Goal: Task Accomplishment & Management: Manage account settings

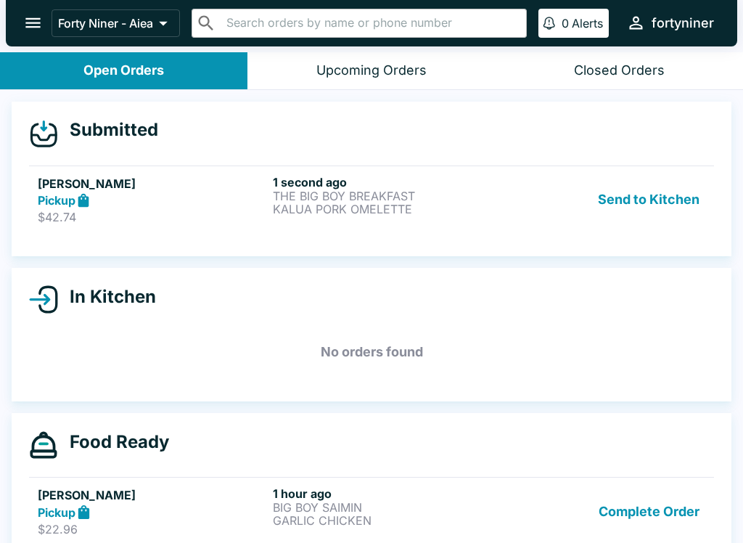
click at [453, 204] on p "KALUA PORK OMELETTE" at bounding box center [387, 208] width 229 height 13
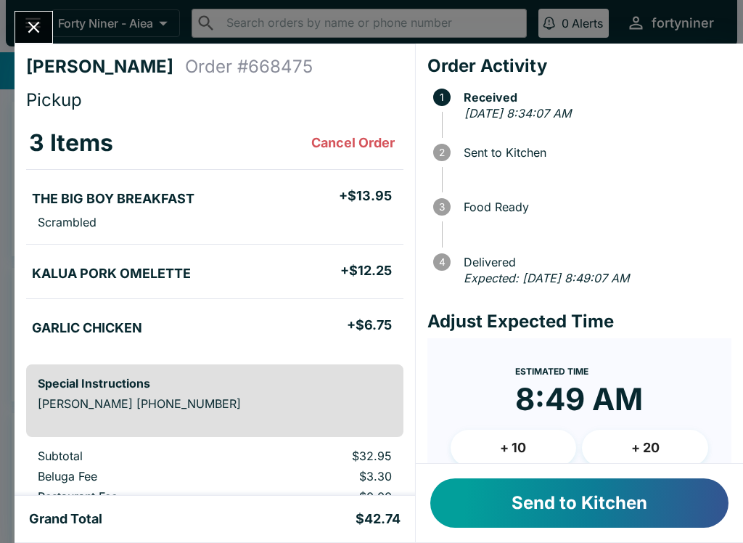
click at [633, 504] on button "Send to Kitchen" at bounding box center [579, 502] width 298 height 49
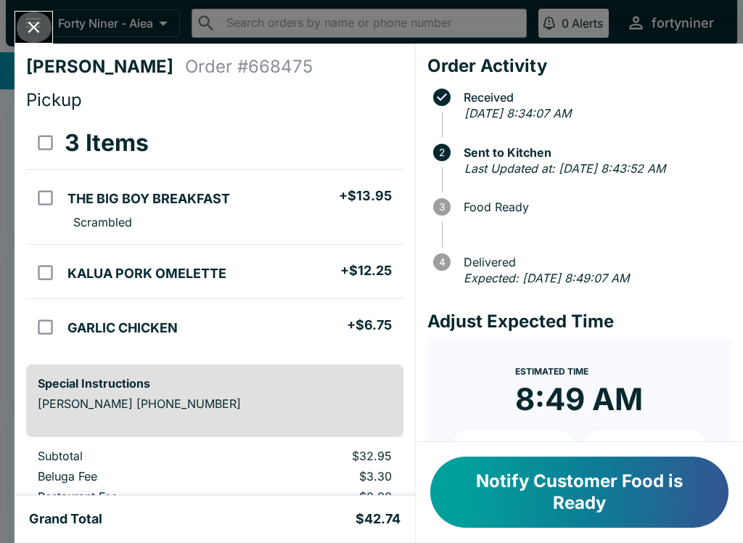
click at [22, 25] on button "Close" at bounding box center [33, 27] width 37 height 31
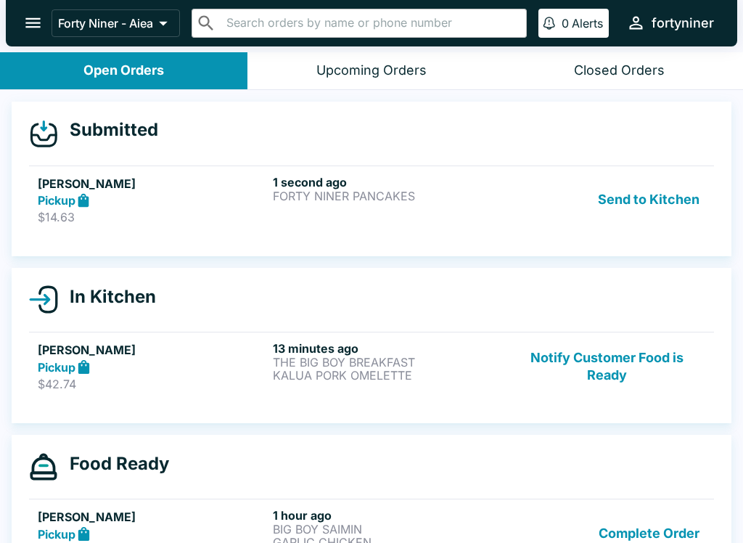
click at [162, 211] on p "$14.63" at bounding box center [152, 217] width 229 height 15
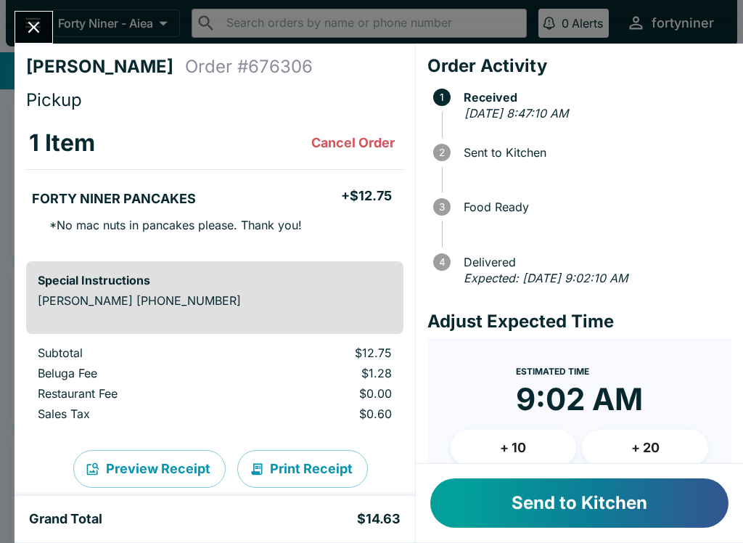
click at [595, 490] on button "Send to Kitchen" at bounding box center [579, 502] width 298 height 49
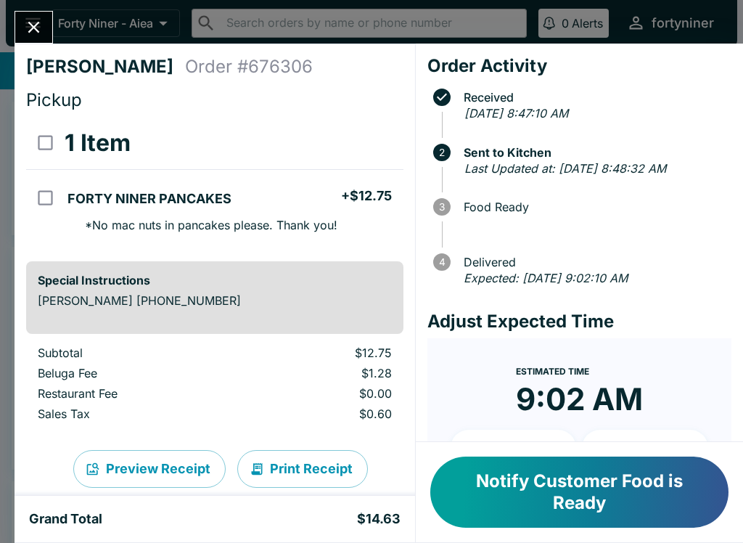
click at [22, 6] on div "[PERSON_NAME] Order # 676306 Pickup 1 Item FORTY NINER PANCAKES + $12.75 * No m…" at bounding box center [371, 271] width 743 height 543
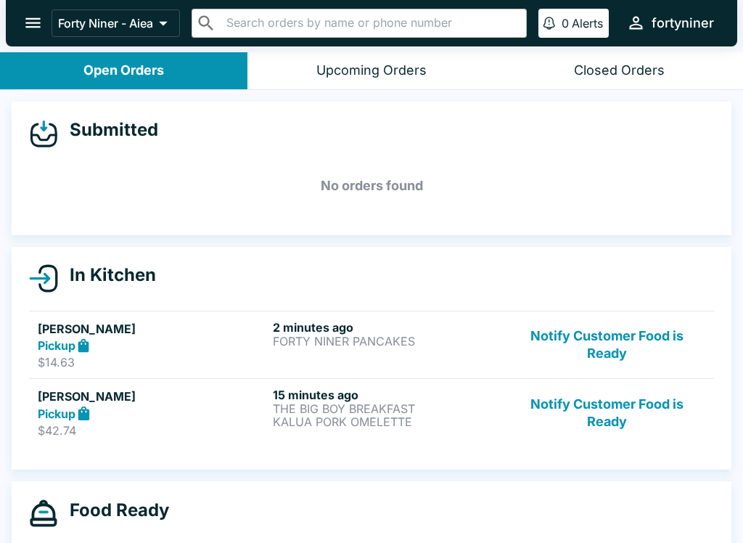
click at [31, 30] on icon "open drawer" at bounding box center [33, 23] width 20 height 20
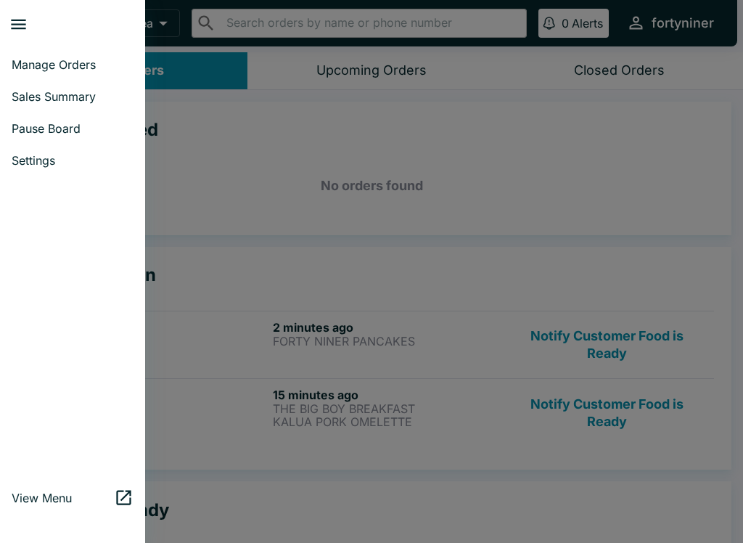
click at [294, 216] on div at bounding box center [371, 271] width 743 height 543
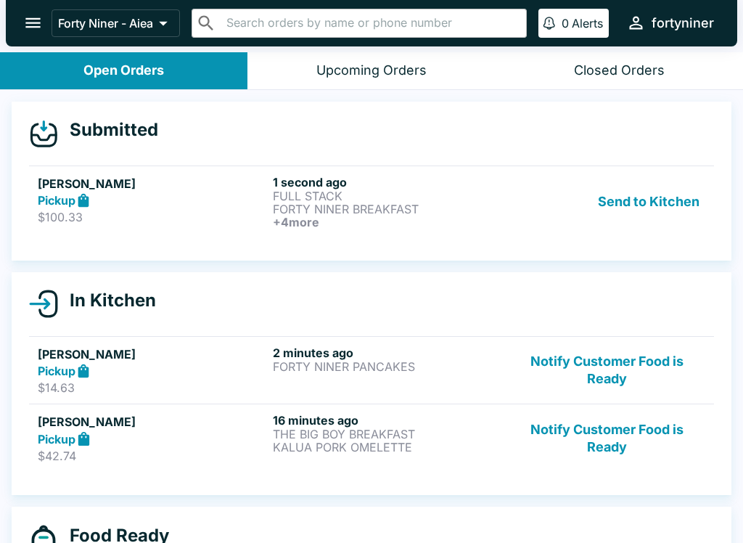
click at [514, 212] on div "Send to Kitchen" at bounding box center [607, 202] width 197 height 54
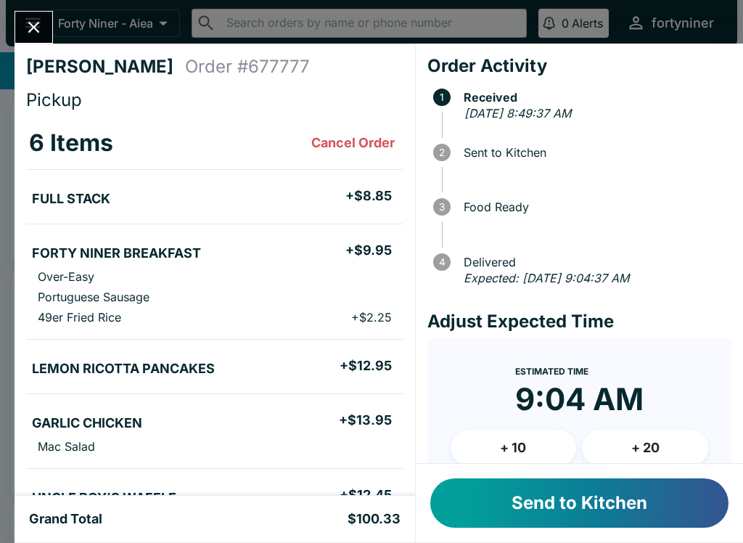
click at [562, 503] on button "Send to Kitchen" at bounding box center [579, 502] width 298 height 49
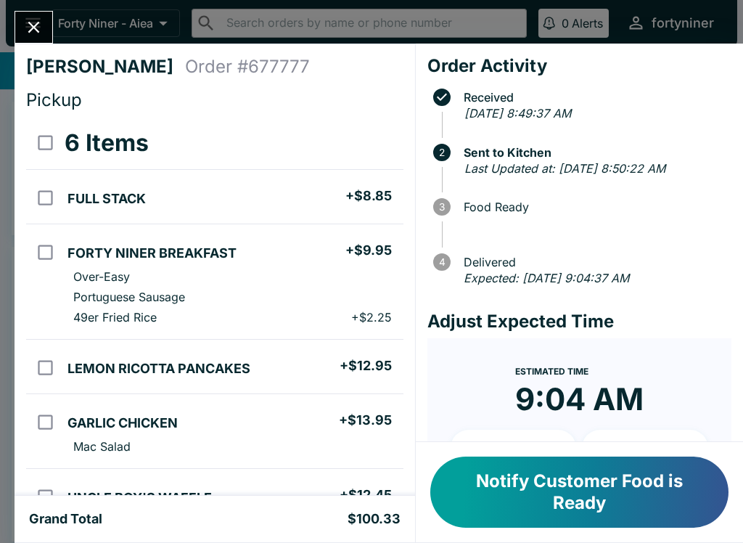
click at [35, 12] on button "Close" at bounding box center [33, 27] width 37 height 31
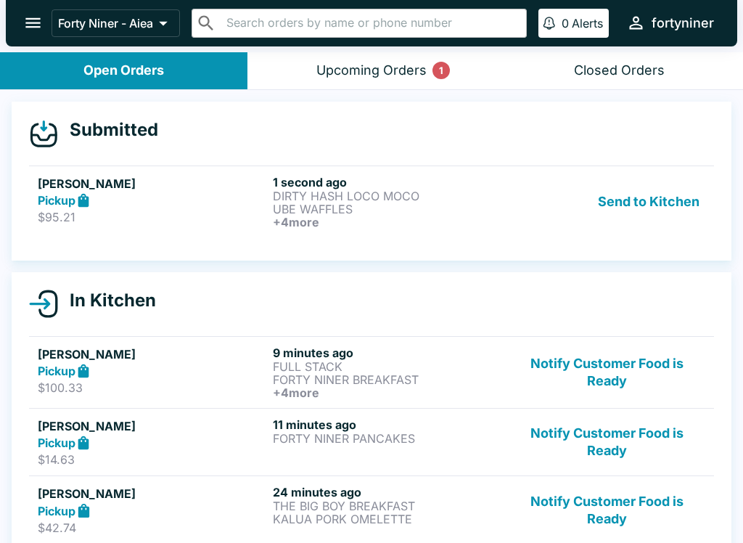
click at [240, 194] on div "Pickup" at bounding box center [152, 200] width 229 height 17
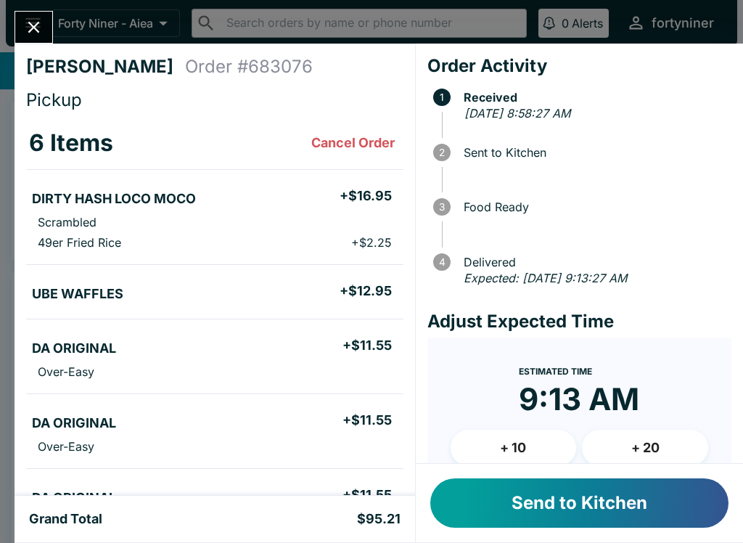
click at [496, 435] on button "+ 10" at bounding box center [513, 447] width 126 height 36
click at [532, 493] on button "Send to Kitchen" at bounding box center [579, 502] width 298 height 49
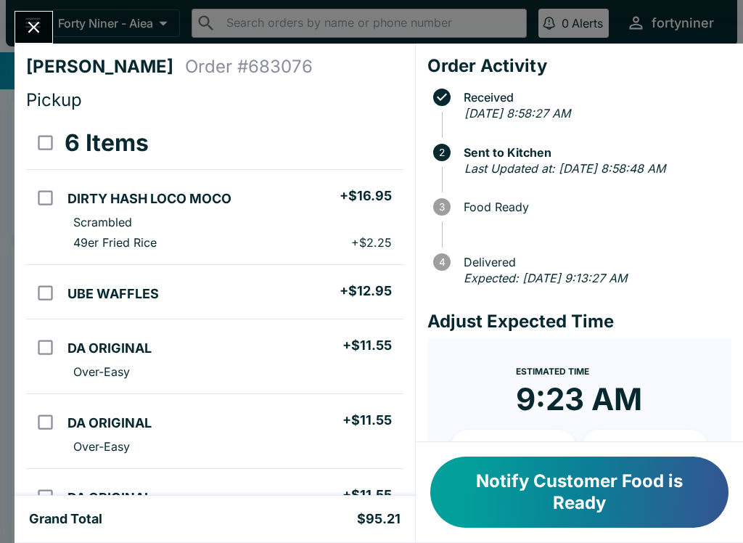
click at [31, 14] on button "Close" at bounding box center [33, 27] width 37 height 31
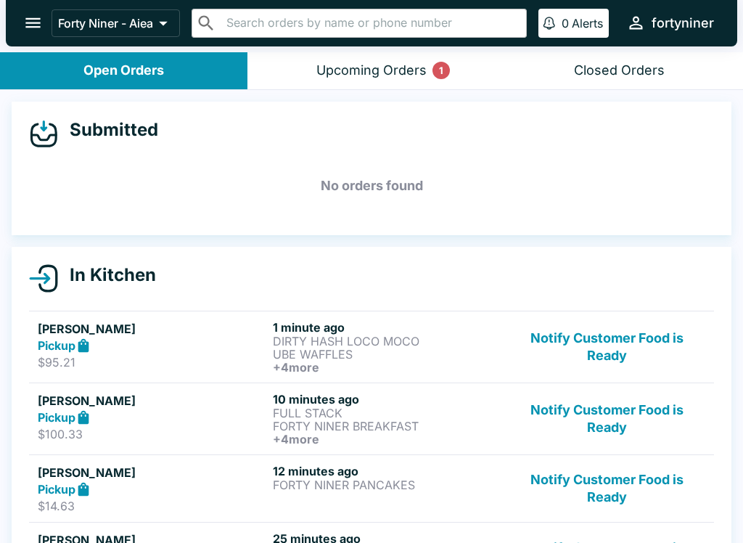
click at [366, 74] on div "Upcoming Orders 1" at bounding box center [371, 70] width 110 height 17
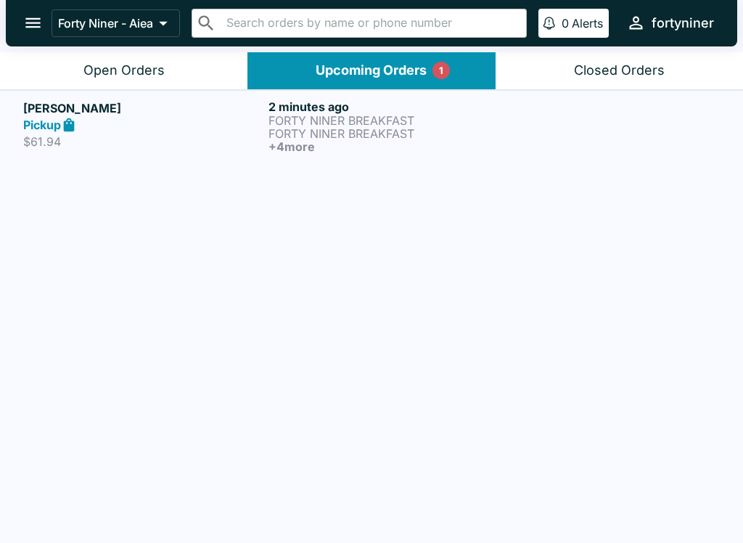
click at [347, 123] on p "FORTY NINER BREAKFAST" at bounding box center [387, 120] width 239 height 13
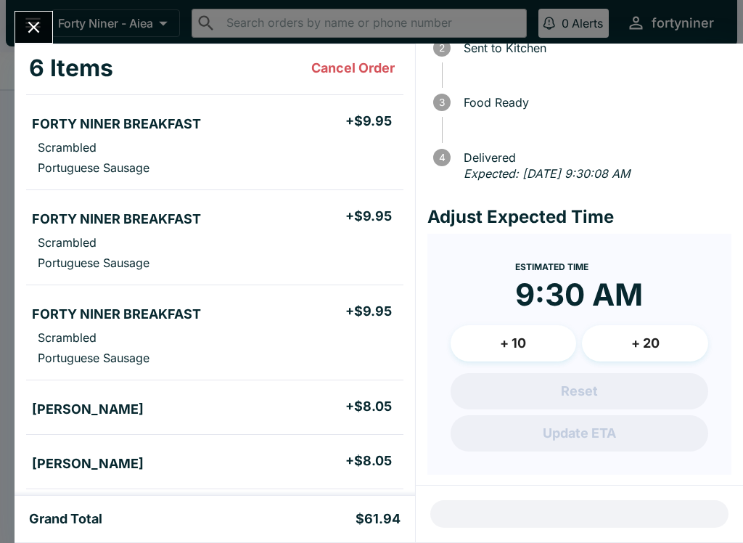
scroll to position [104, 0]
click at [39, 38] on button "Close" at bounding box center [33, 27] width 37 height 31
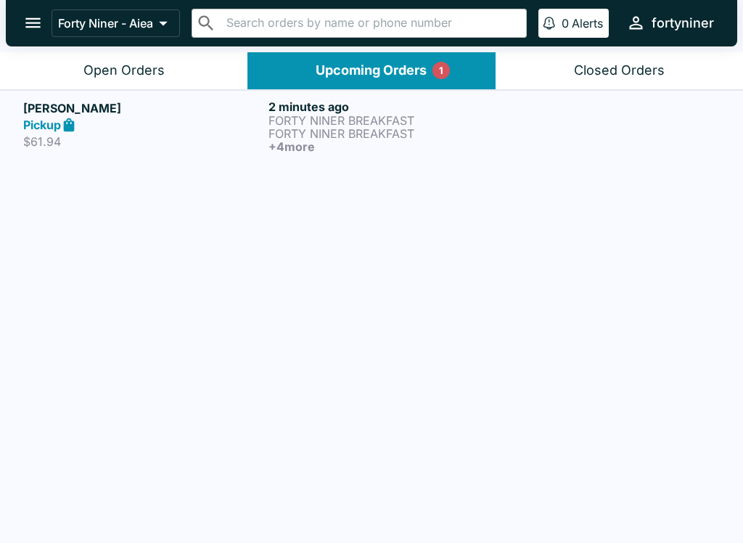
click at [93, 62] on div "Open Orders" at bounding box center [123, 70] width 81 height 17
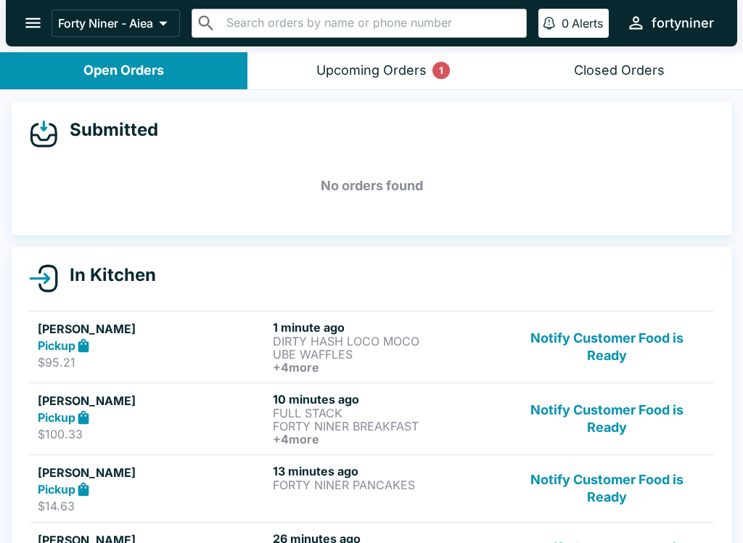
click at [376, 79] on button "Upcoming Orders 1" at bounding box center [370, 70] width 247 height 37
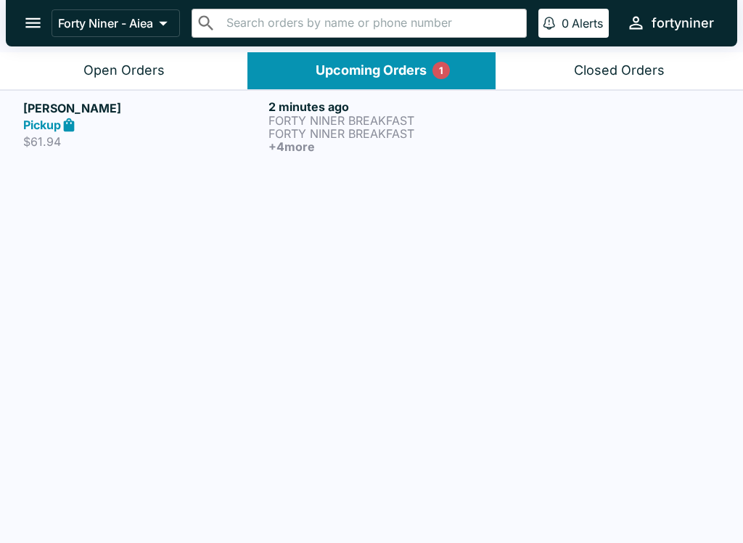
click at [267, 140] on div "[PERSON_NAME] Pickup $61.94 2 minutes ago FORTY NINER BREAKFAST FORTY NINER BRE…" at bounding box center [371, 126] width 696 height 54
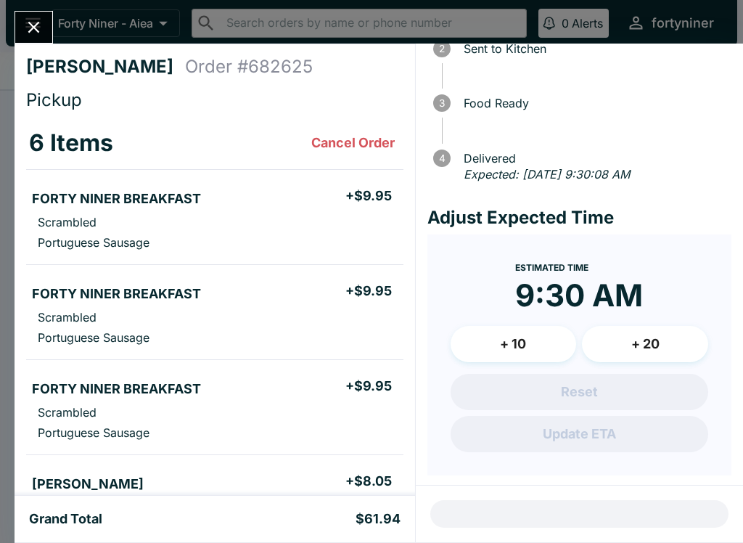
scroll to position [-1, 0]
click at [40, 32] on icon "Close" at bounding box center [34, 27] width 20 height 20
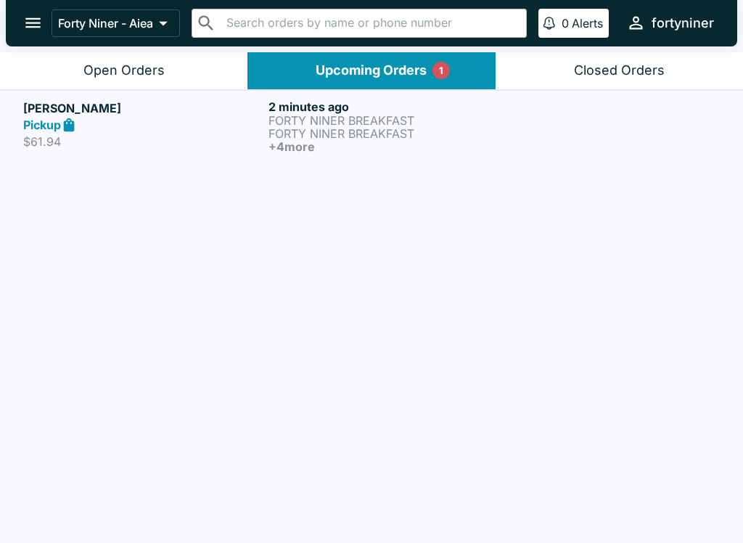
click at [123, 59] on button "Open Orders" at bounding box center [123, 70] width 247 height 37
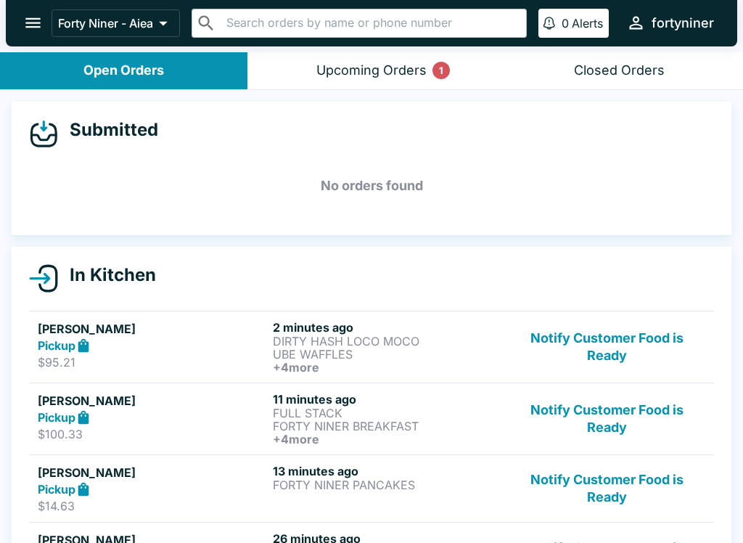
click at [358, 75] on div "Upcoming Orders 1" at bounding box center [371, 70] width 110 height 17
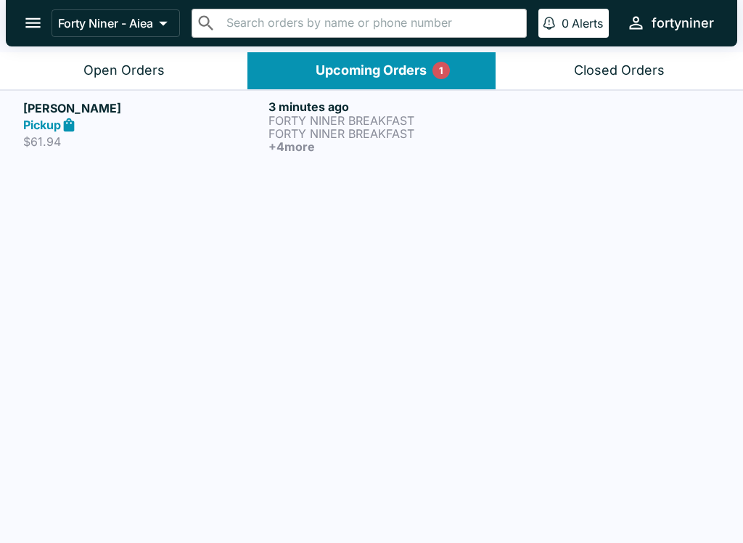
click at [96, 73] on div "Open Orders" at bounding box center [123, 70] width 81 height 17
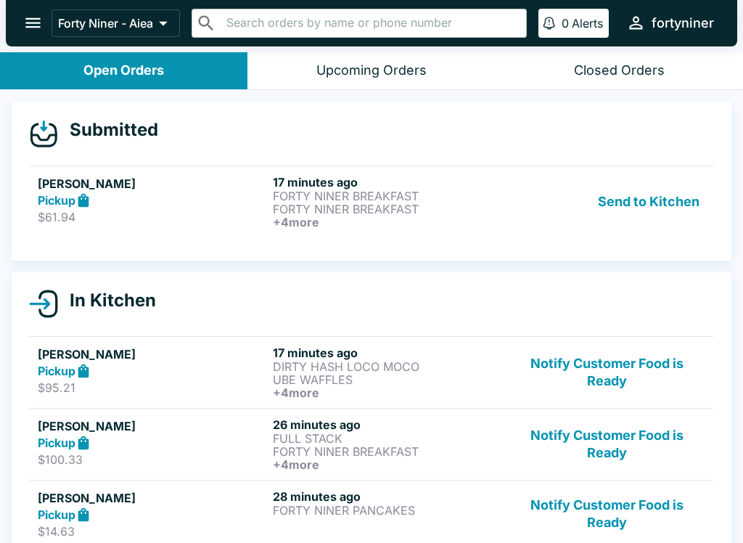
click at [495, 195] on p "FORTY NINER BREAKFAST" at bounding box center [387, 195] width 229 height 13
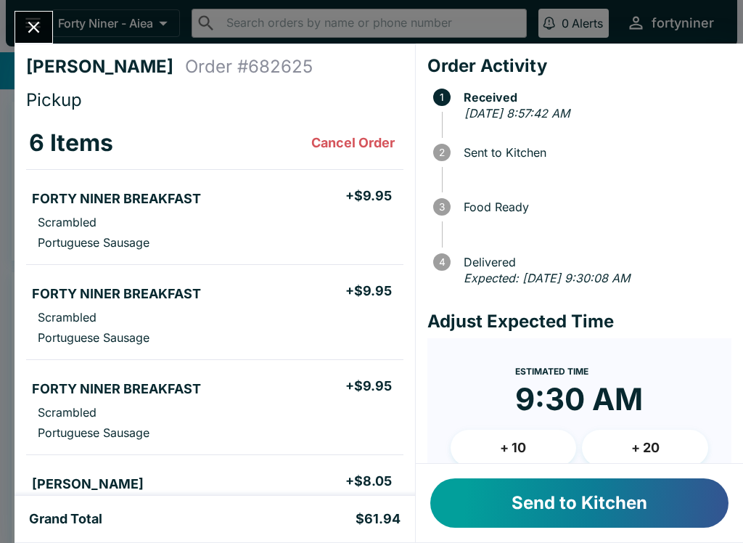
click at [630, 496] on button "Send to Kitchen" at bounding box center [579, 502] width 298 height 49
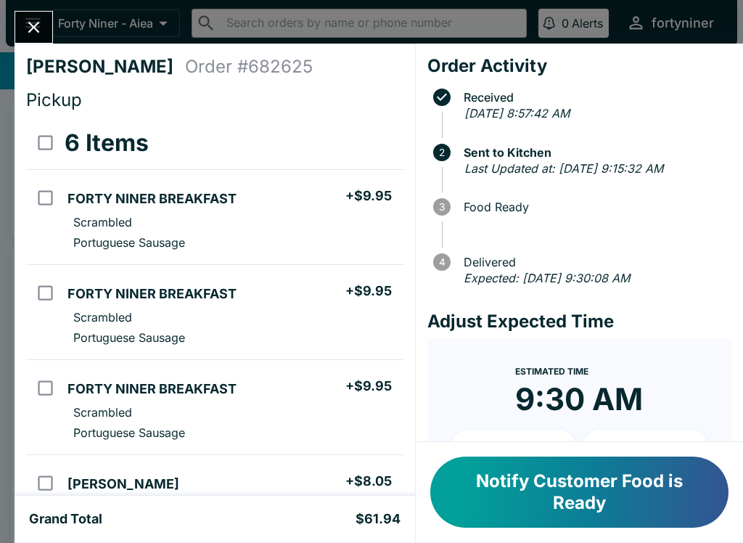
click at [31, 22] on icon "Close" at bounding box center [34, 27] width 20 height 20
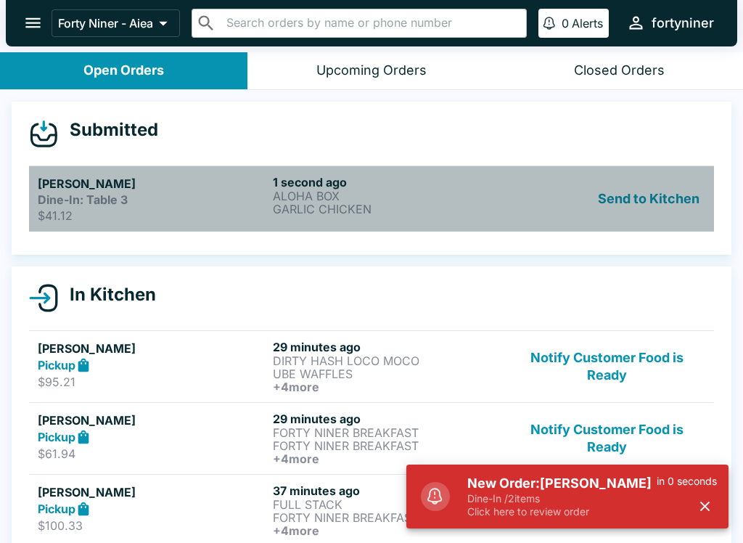
click at [75, 199] on strong "Dine-In: Table 3" at bounding box center [83, 199] width 90 height 15
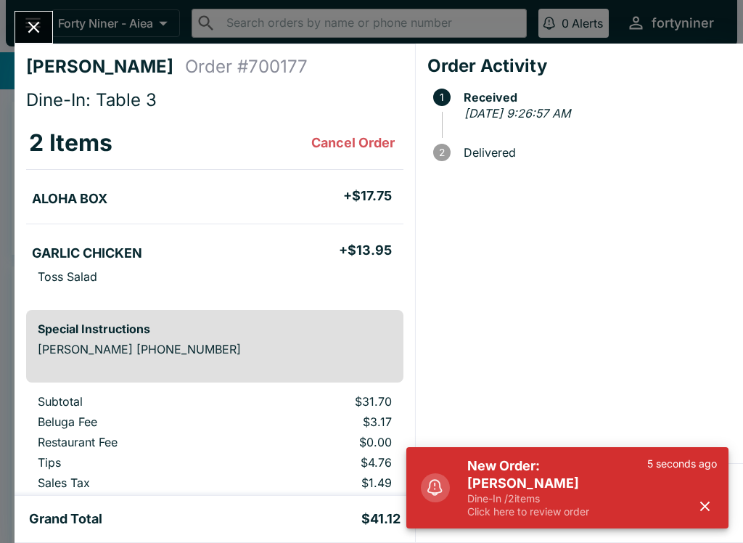
click at [686, 498] on div "5 seconds ago" at bounding box center [682, 487] width 70 height 61
click at [697, 501] on icon "button" at bounding box center [704, 506] width 17 height 17
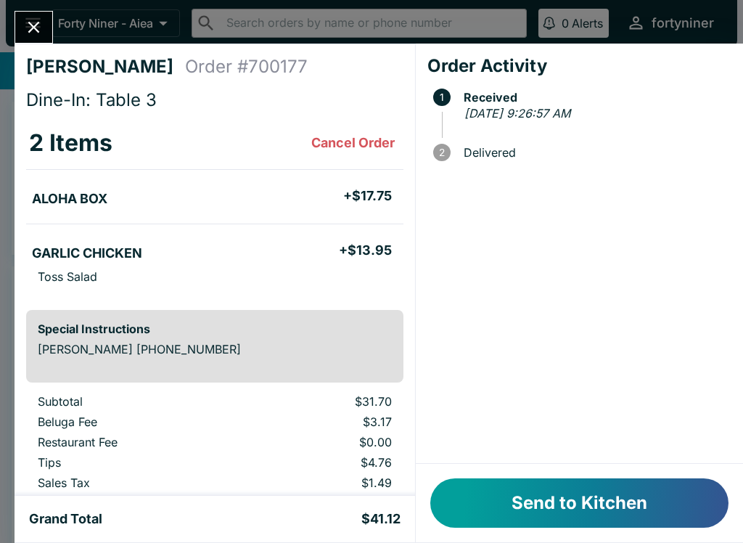
click at [545, 493] on button "Send to Kitchen" at bounding box center [579, 502] width 298 height 49
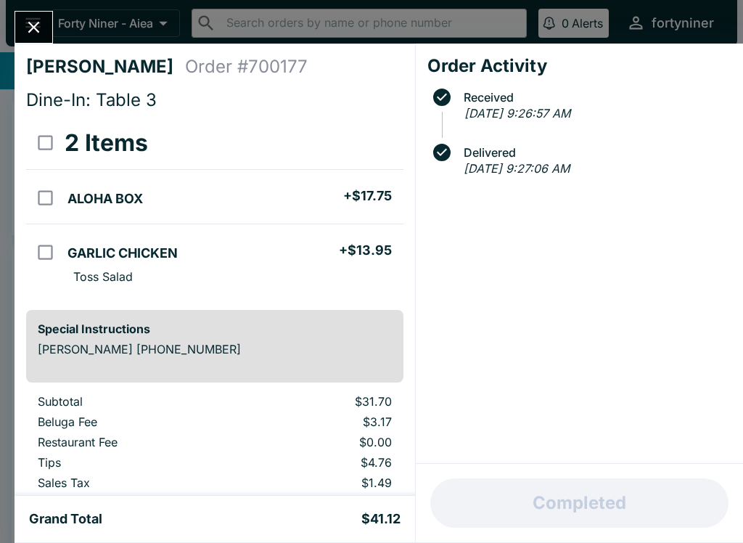
click at [38, 20] on icon "Close" at bounding box center [34, 27] width 20 height 20
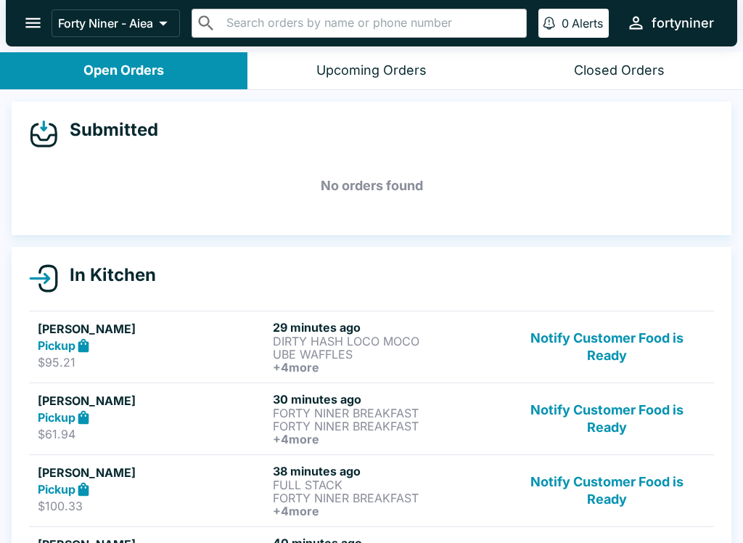
click at [577, 347] on button "Notify Customer Food is Ready" at bounding box center [607, 347] width 197 height 54
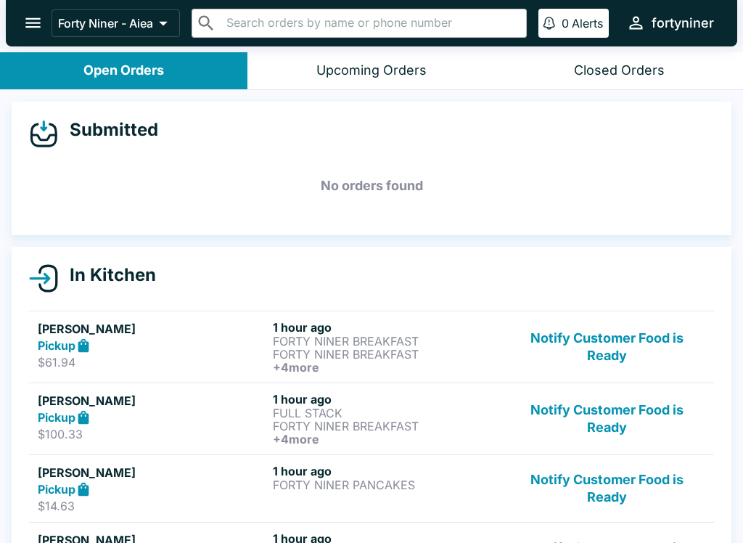
click at [593, 371] on button "Notify Customer Food is Ready" at bounding box center [607, 347] width 197 height 54
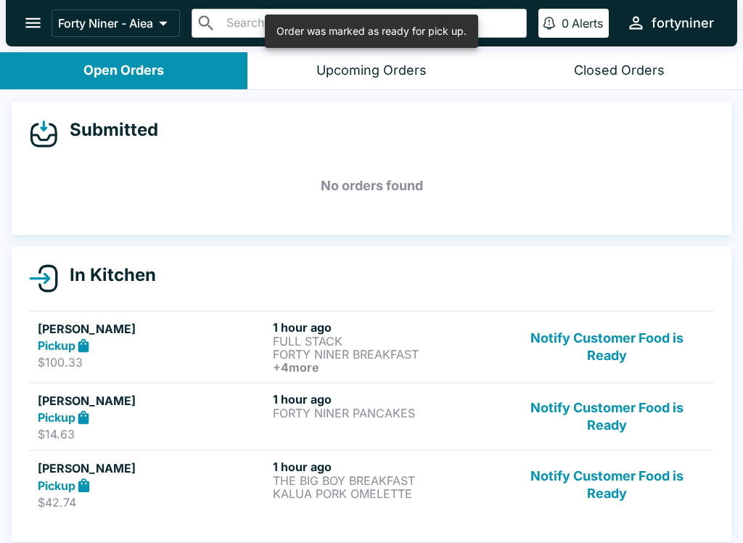
click at [590, 361] on button "Notify Customer Food is Ready" at bounding box center [607, 347] width 197 height 54
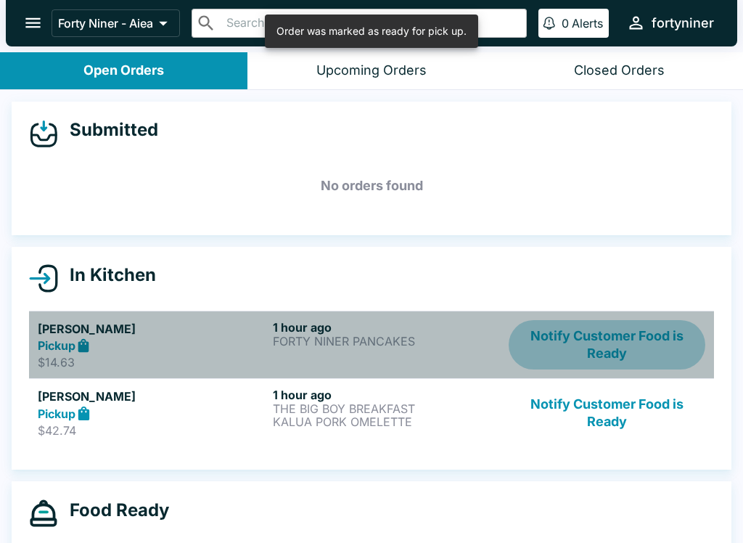
click at [580, 361] on button "Notify Customer Food is Ready" at bounding box center [607, 345] width 197 height 50
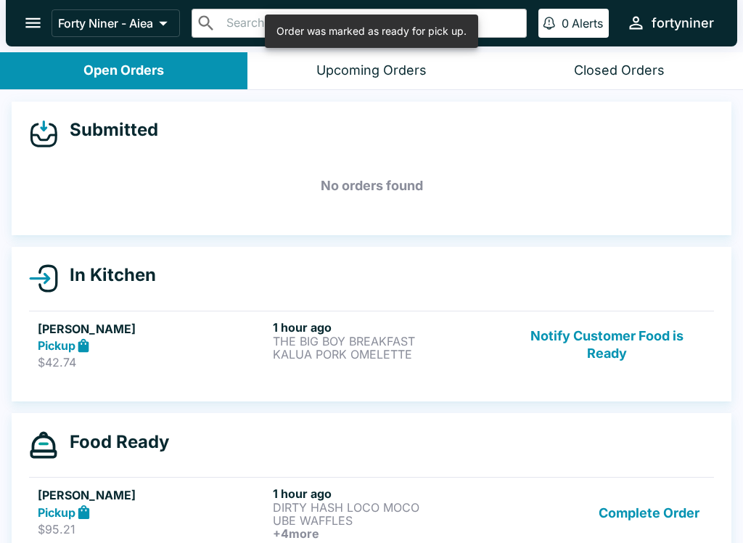
click at [596, 386] on div "In Kitchen [PERSON_NAME] Pickup $42.74 1 hour ago THE BIG BOY BREAKFAST KALUA P…" at bounding box center [372, 324] width 720 height 155
click at [581, 344] on button "Notify Customer Food is Ready" at bounding box center [607, 345] width 197 height 50
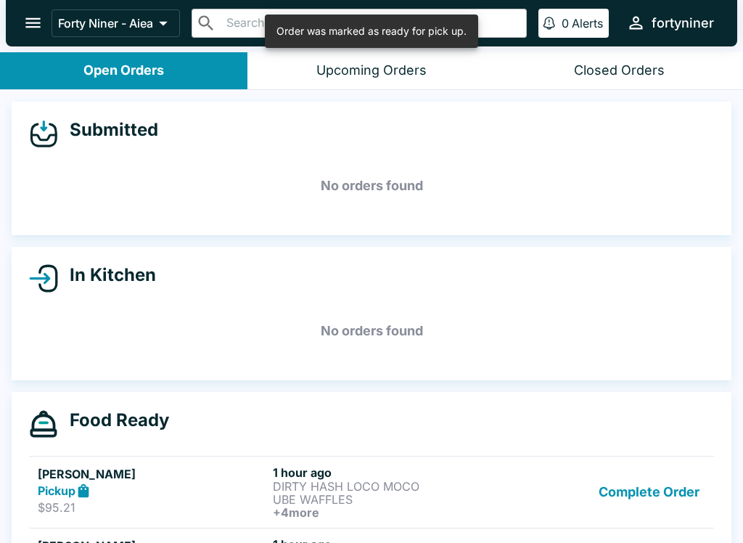
click at [638, 472] on button "Complete Order" at bounding box center [649, 492] width 112 height 54
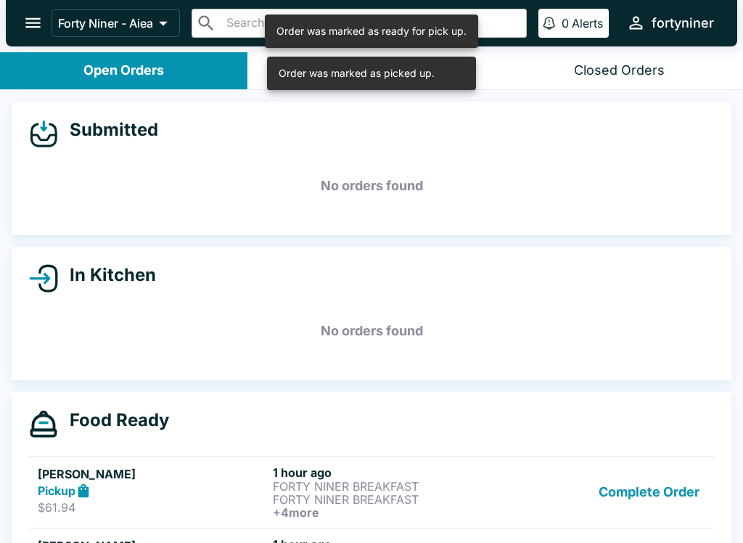
click at [631, 487] on button "Complete Order" at bounding box center [649, 492] width 112 height 54
click at [630, 486] on button "Complete Order" at bounding box center [649, 492] width 112 height 54
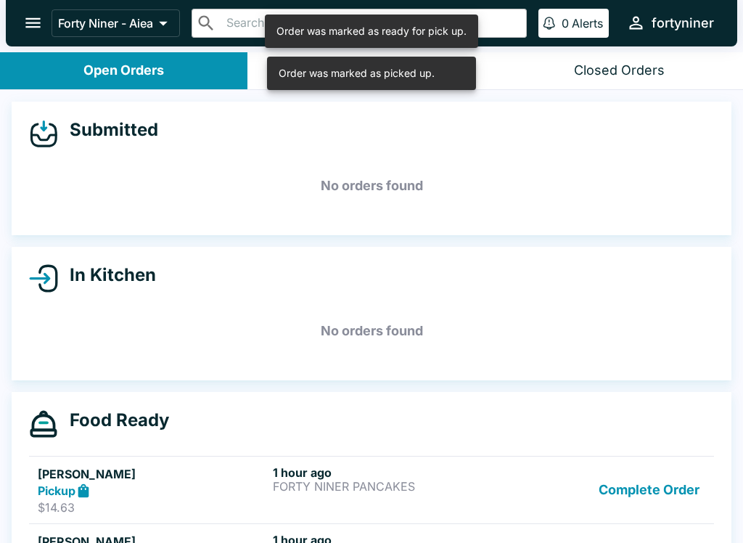
click at [632, 493] on button "Complete Order" at bounding box center [649, 490] width 112 height 50
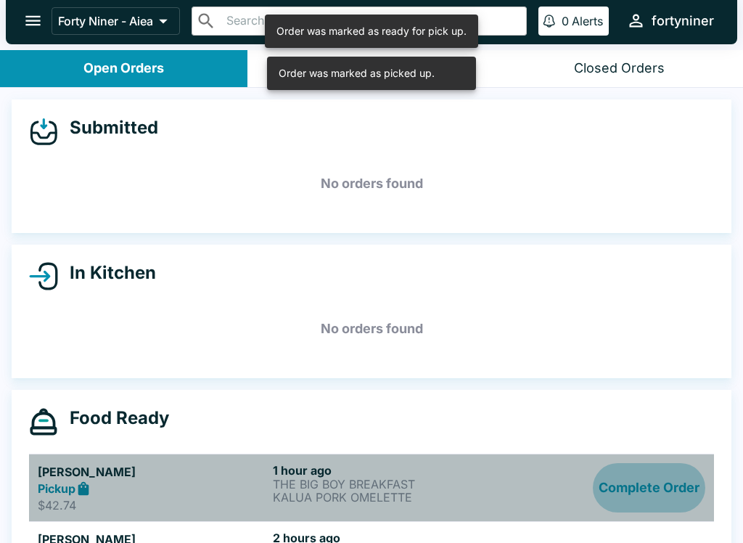
click at [633, 495] on button "Complete Order" at bounding box center [649, 488] width 112 height 50
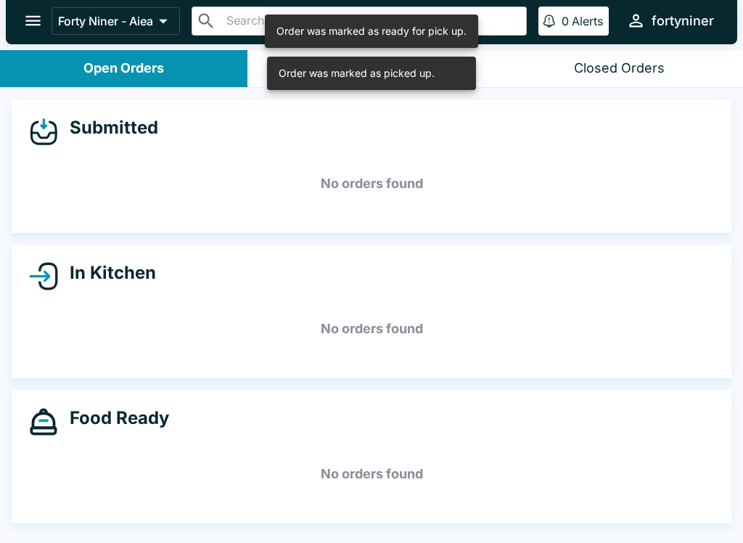
click at [632, 499] on div "Food Ready No orders found" at bounding box center [372, 456] width 720 height 133
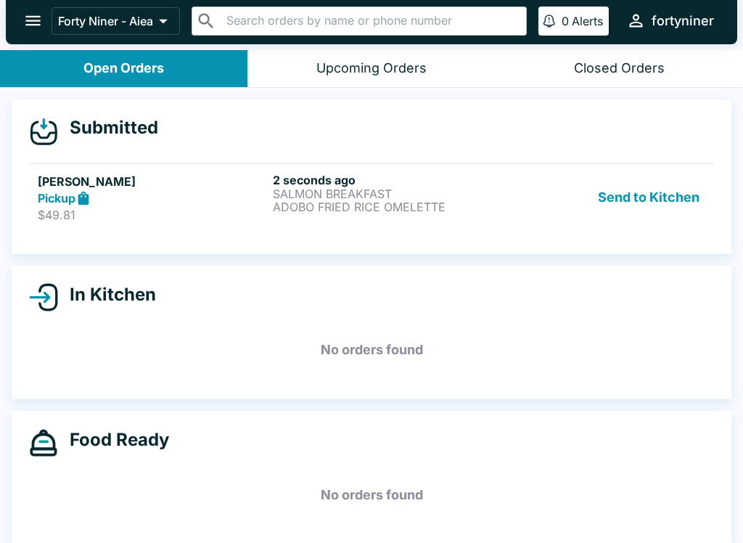
click at [153, 178] on h5 "[PERSON_NAME]" at bounding box center [152, 181] width 229 height 17
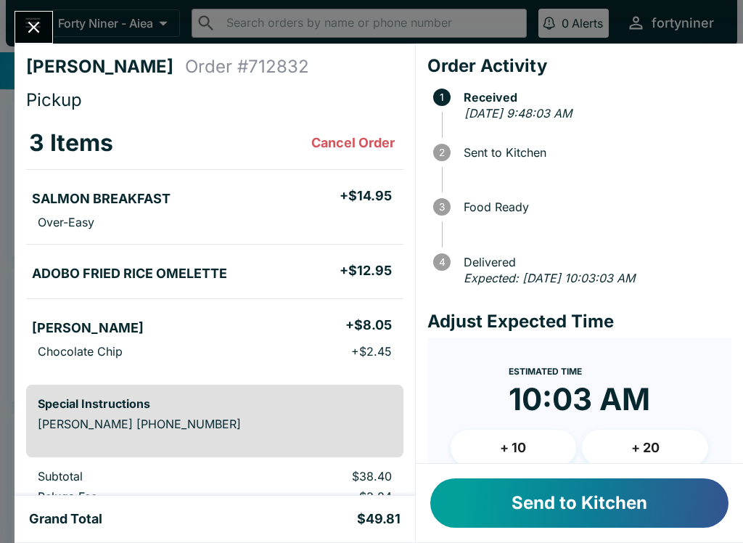
click at [524, 503] on button "Send to Kitchen" at bounding box center [579, 502] width 298 height 49
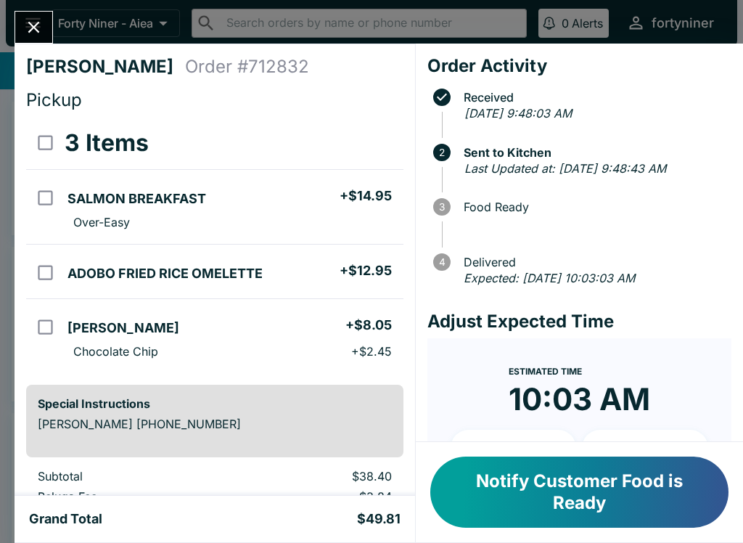
click at [36, 12] on button "Close" at bounding box center [33, 27] width 37 height 31
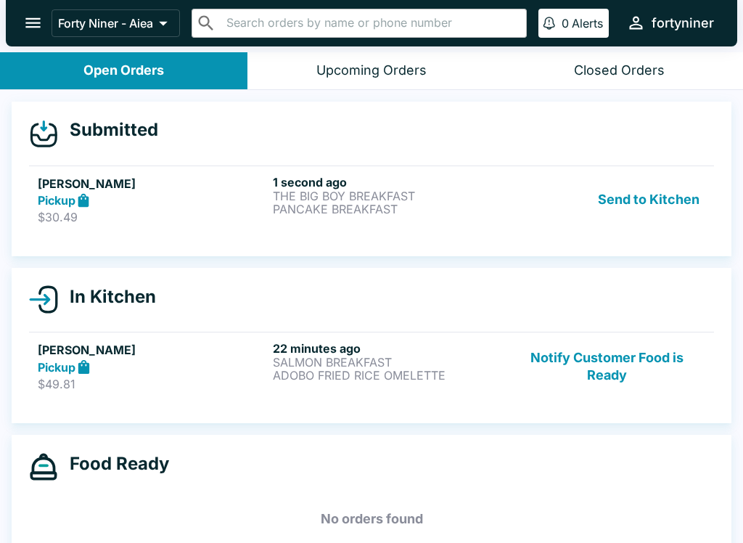
click at [485, 213] on p "PANCAKE BREAKFAST" at bounding box center [387, 208] width 229 height 13
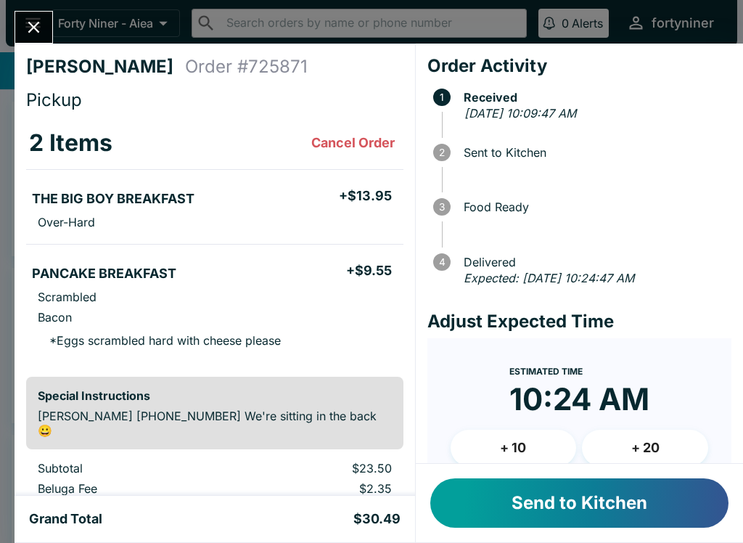
click at [539, 513] on button "Send to Kitchen" at bounding box center [579, 502] width 298 height 49
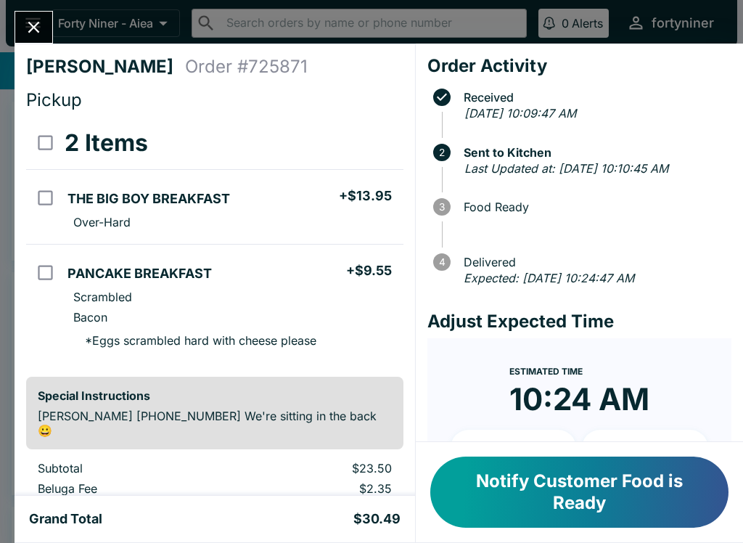
click at [35, 22] on icon "Close" at bounding box center [34, 27] width 20 height 20
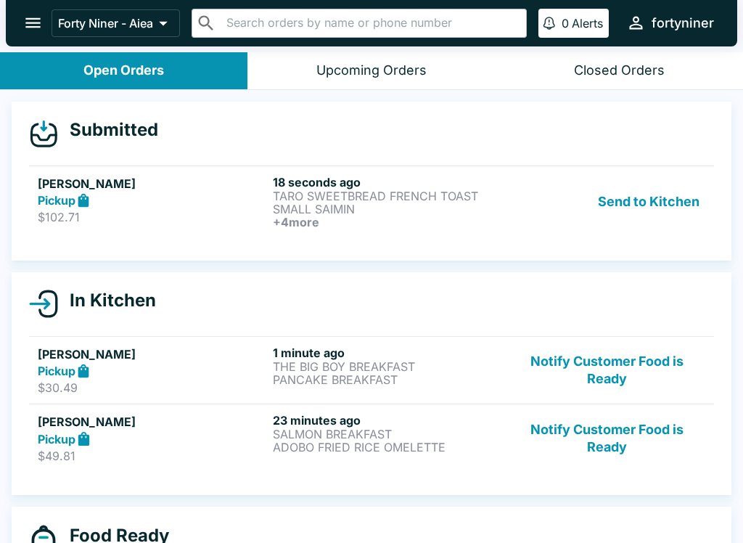
click at [162, 215] on p "$102.71" at bounding box center [152, 217] width 229 height 15
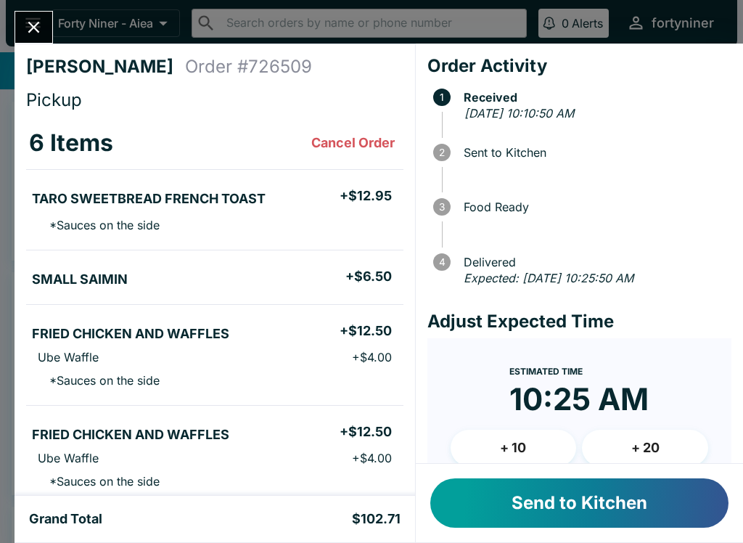
click at [556, 503] on button "Send to Kitchen" at bounding box center [579, 502] width 298 height 49
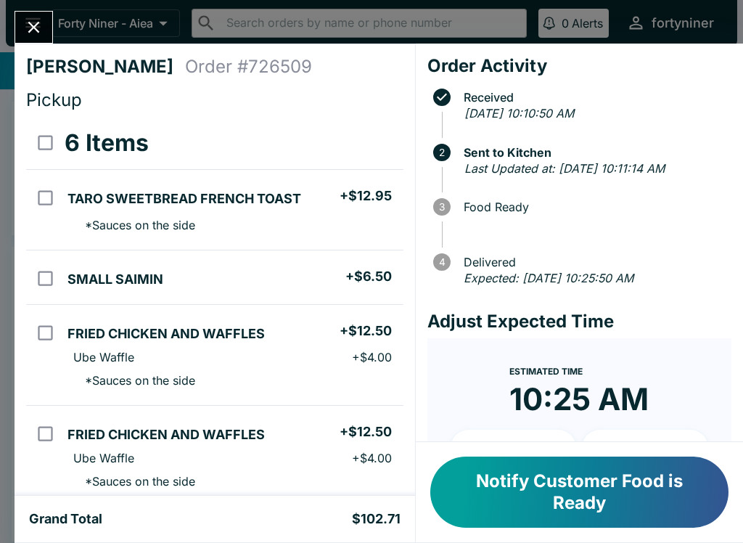
click at [30, 22] on icon "Close" at bounding box center [34, 27] width 20 height 20
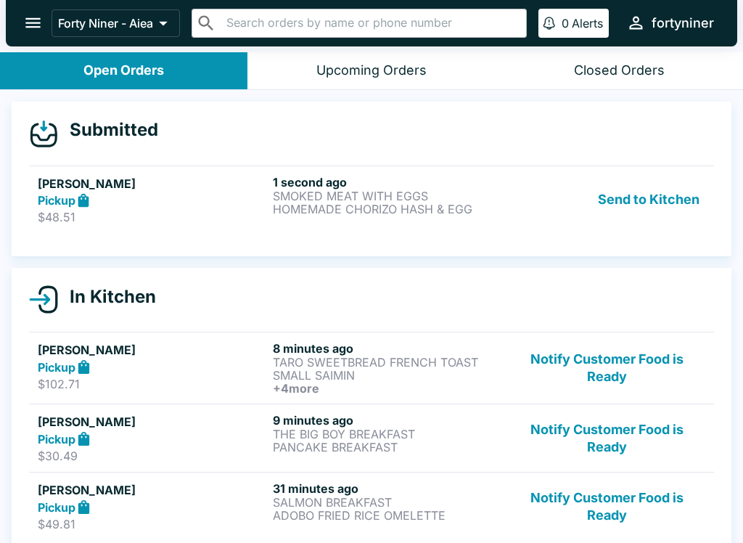
click at [527, 199] on div "Send to Kitchen" at bounding box center [607, 200] width 197 height 50
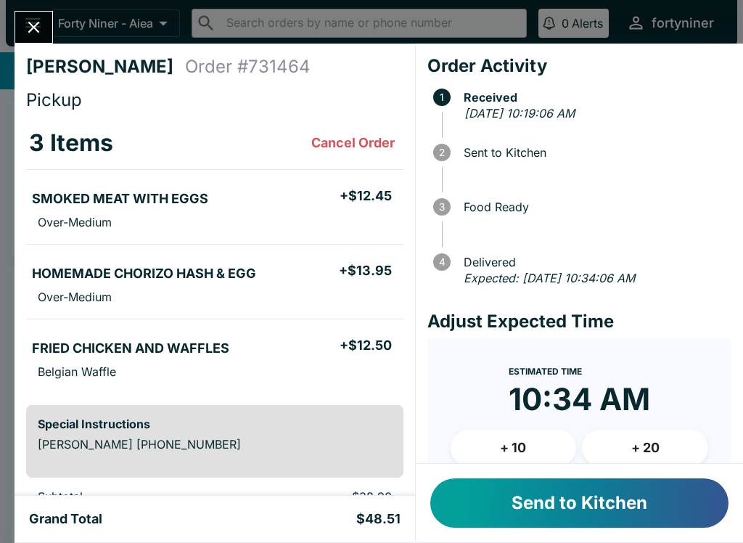
click at [529, 514] on button "Send to Kitchen" at bounding box center [579, 502] width 298 height 49
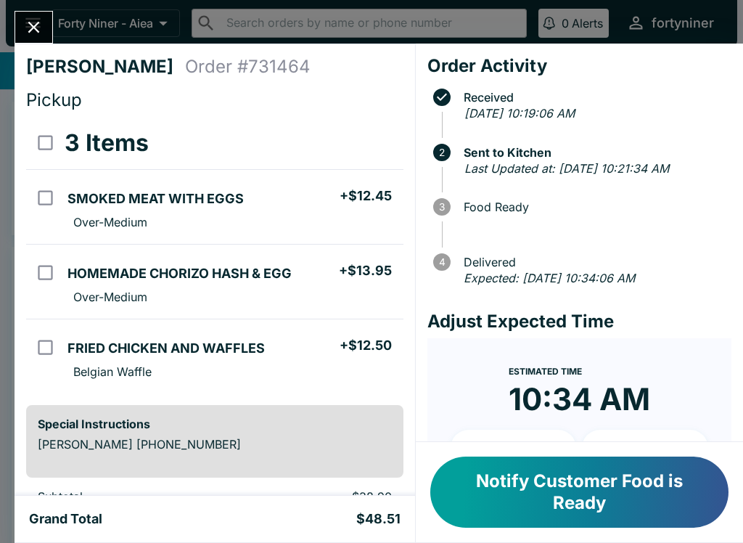
click at [29, 41] on button "Close" at bounding box center [33, 27] width 37 height 31
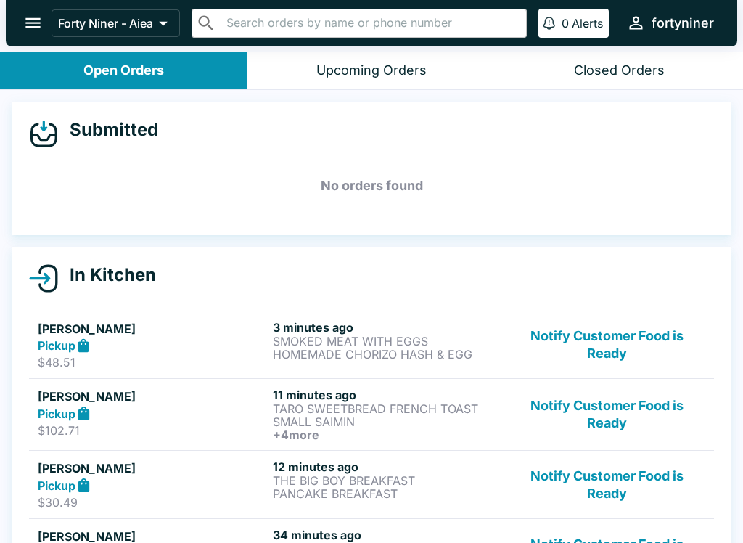
click at [634, 404] on button "Notify Customer Food is Ready" at bounding box center [607, 414] width 197 height 54
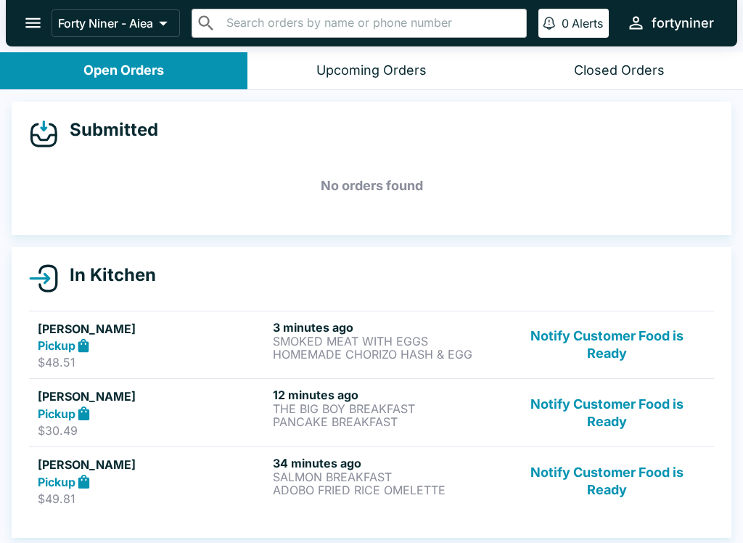
click at [625, 405] on button "Notify Customer Food is Ready" at bounding box center [607, 412] width 197 height 50
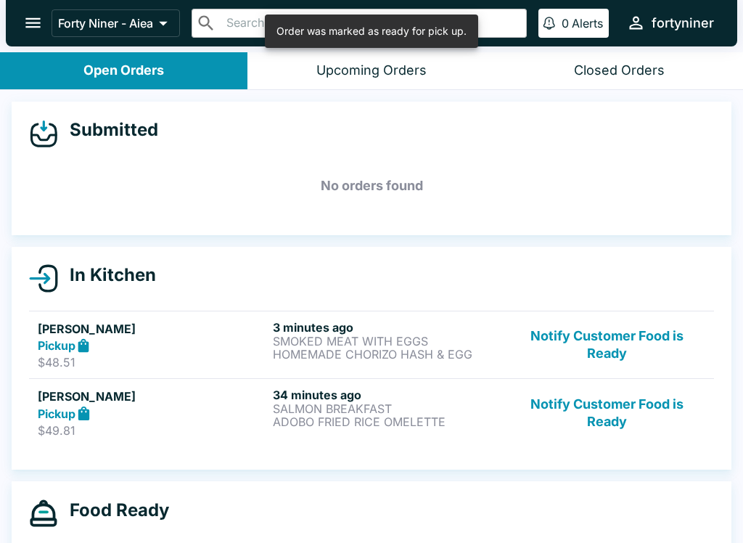
click at [612, 410] on button "Notify Customer Food is Ready" at bounding box center [607, 412] width 197 height 50
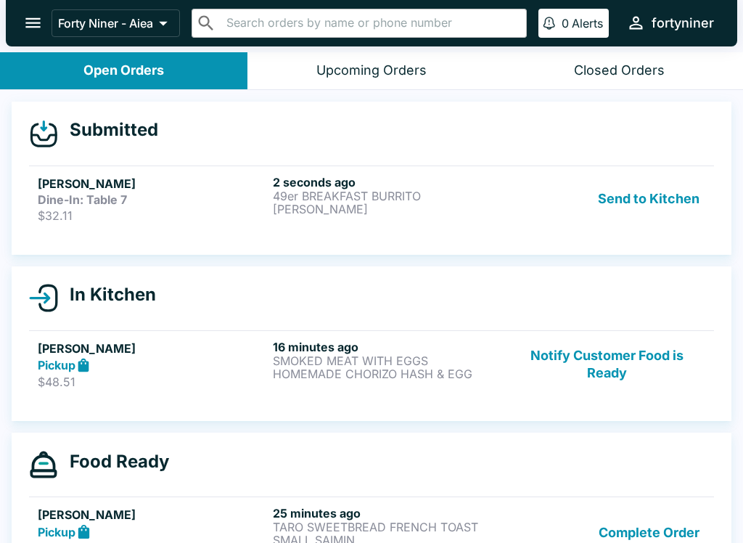
click at [81, 221] on p "$32.11" at bounding box center [152, 215] width 229 height 15
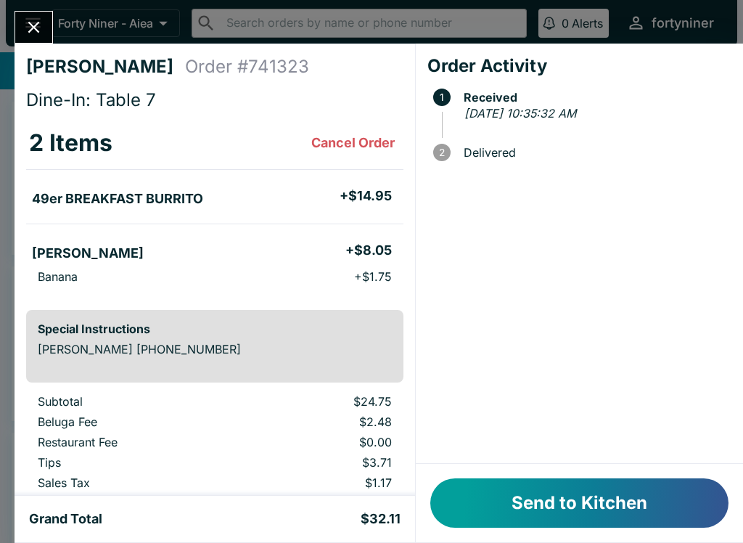
click at [479, 491] on button "Send to Kitchen" at bounding box center [579, 502] width 298 height 49
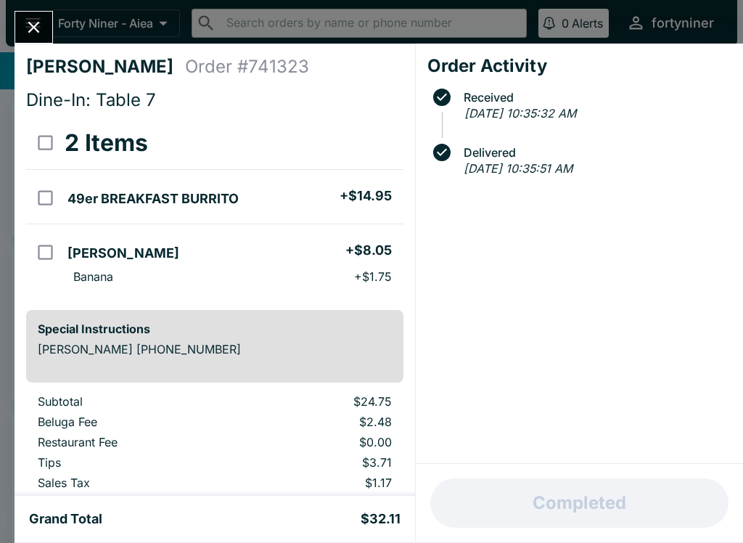
click at [40, 38] on button "Close" at bounding box center [33, 27] width 37 height 31
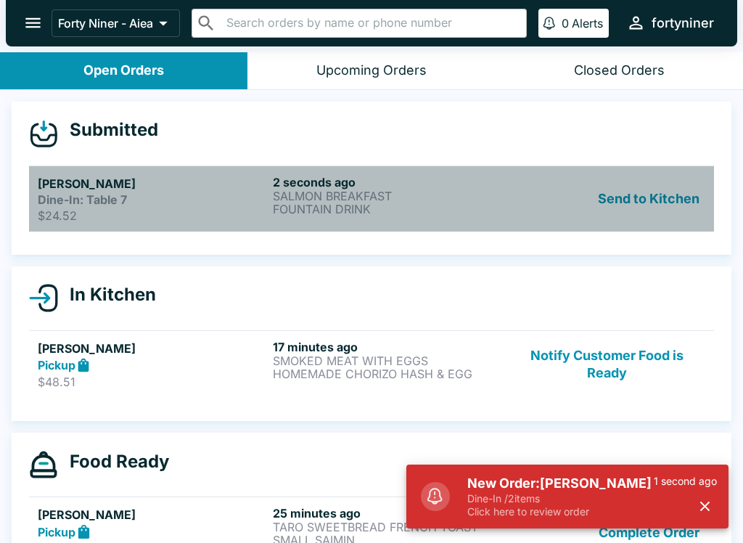
click at [168, 183] on h5 "[PERSON_NAME]" at bounding box center [152, 183] width 229 height 17
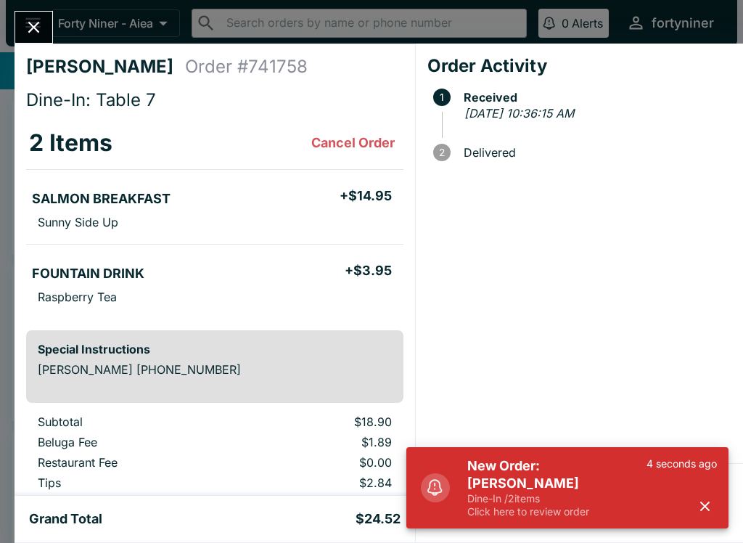
click at [712, 510] on icon "button" at bounding box center [704, 506] width 17 height 17
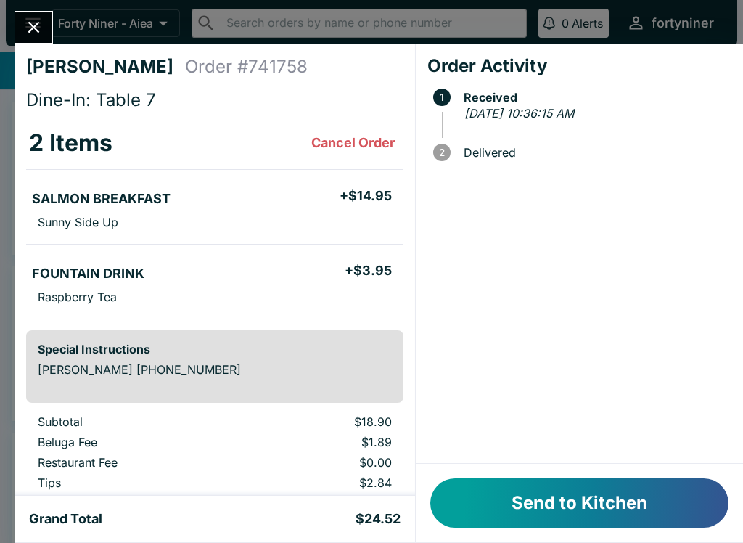
click at [536, 497] on button "Send to Kitchen" at bounding box center [579, 502] width 298 height 49
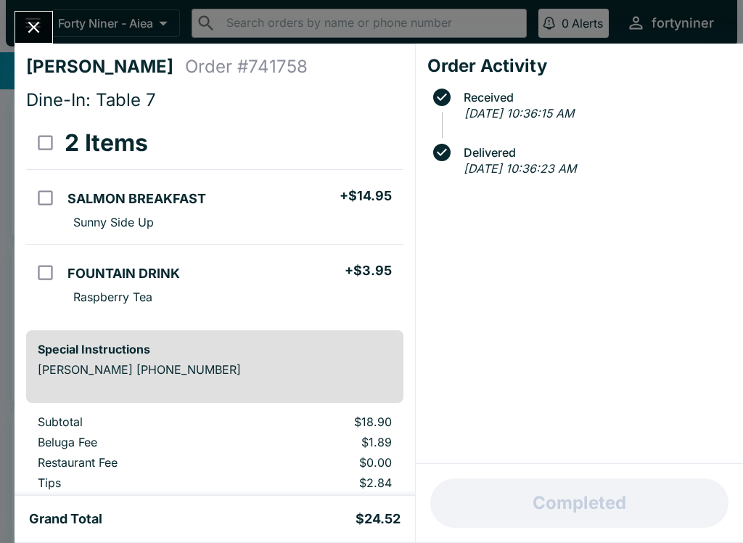
click at [19, 4] on div "[PERSON_NAME] Order # 741758 Dine-In: Table 7 2 Items SALMON BREAKFAST + $14.95…" at bounding box center [371, 271] width 743 height 543
click at [46, 29] on button "open drawer" at bounding box center [33, 22] width 37 height 37
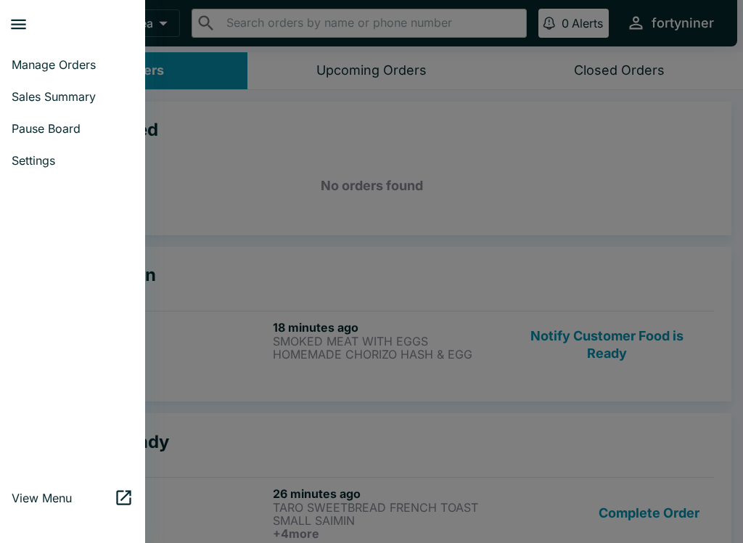
click at [320, 190] on div at bounding box center [371, 271] width 743 height 543
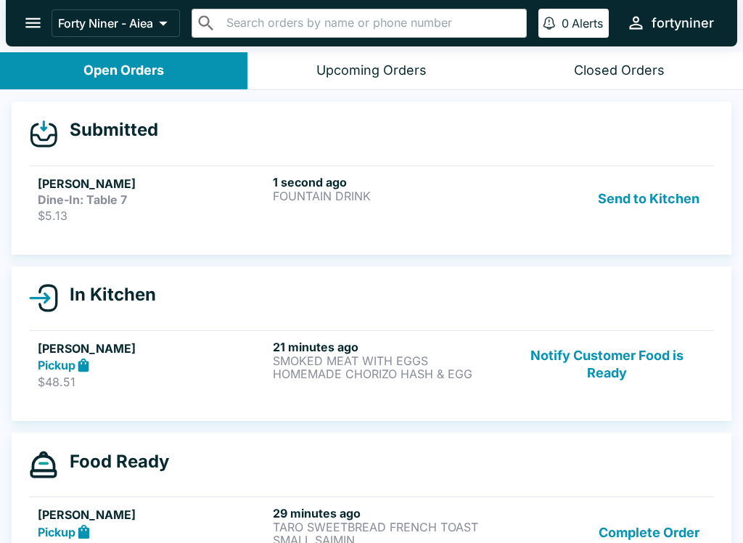
click at [450, 221] on div "1 second ago FOUNTAIN DRINK" at bounding box center [387, 199] width 229 height 48
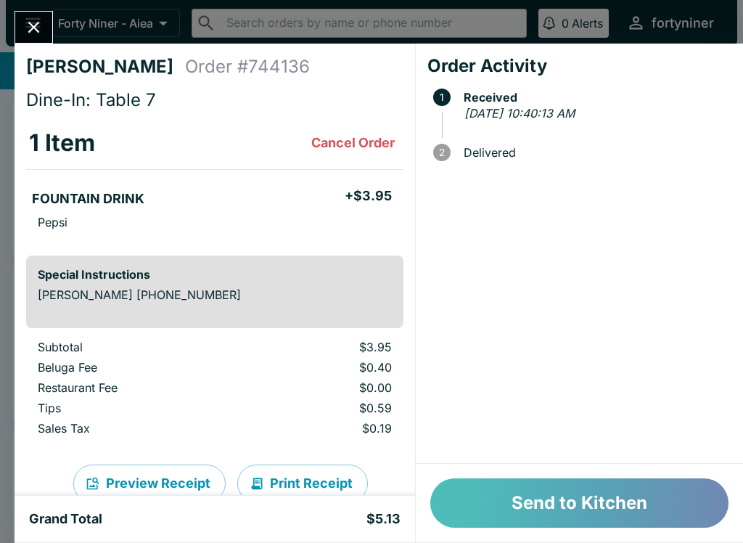
click at [543, 519] on button "Send to Kitchen" at bounding box center [579, 502] width 298 height 49
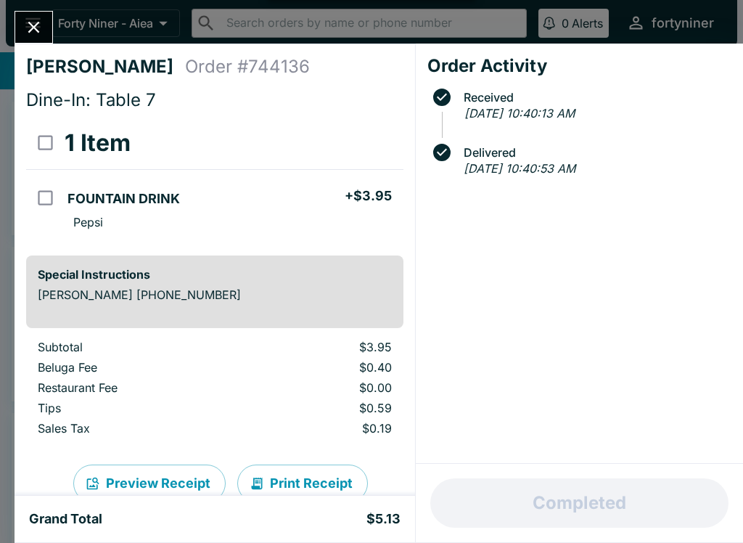
click at [28, 22] on icon "Close" at bounding box center [34, 27] width 20 height 20
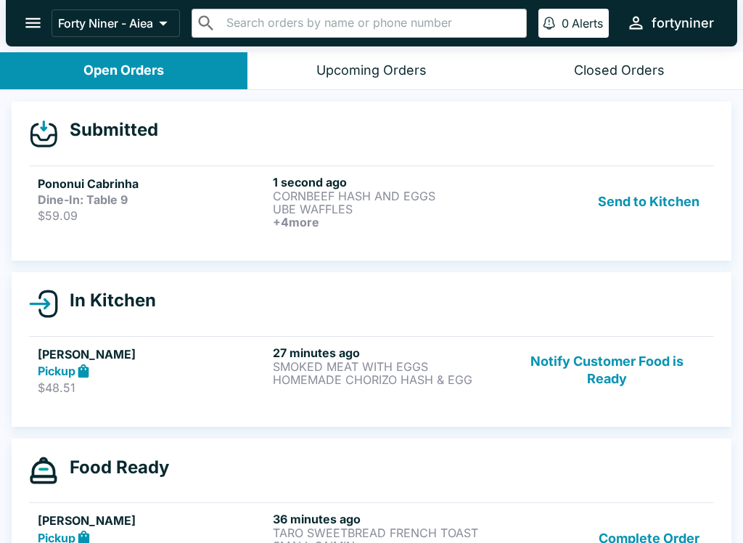
click at [469, 207] on p "UBE WAFFLES" at bounding box center [387, 208] width 229 height 13
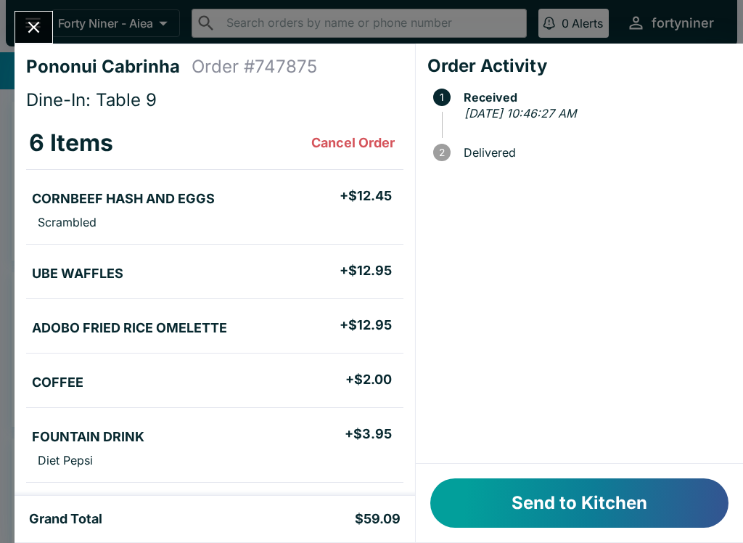
click at [617, 520] on button "Send to Kitchen" at bounding box center [579, 502] width 298 height 49
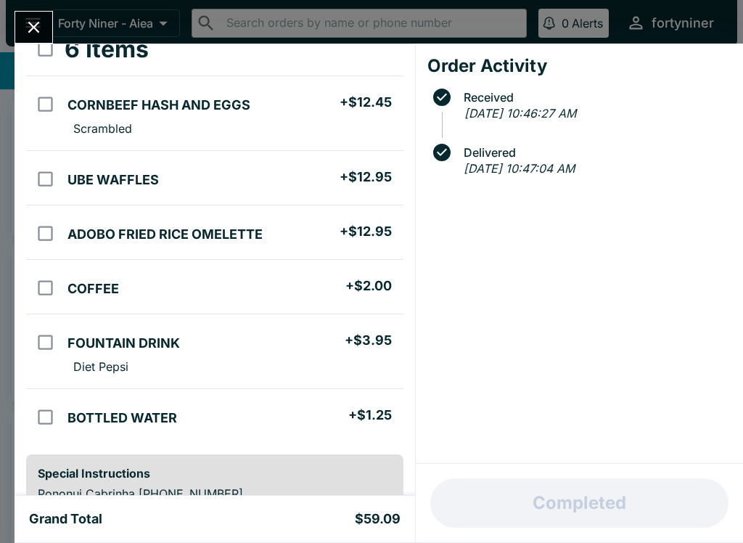
scroll to position [106, 0]
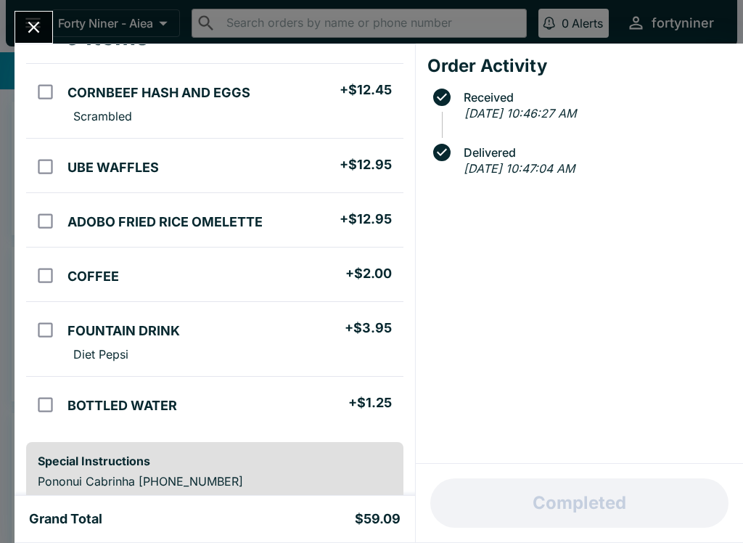
click at [31, 33] on icon "Close" at bounding box center [34, 27] width 20 height 20
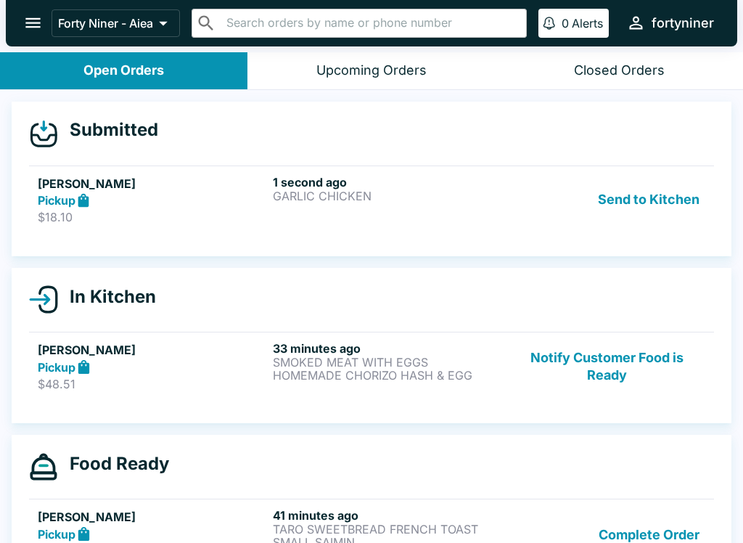
click at [447, 198] on p "GARLIC CHICKEN" at bounding box center [387, 195] width 229 height 13
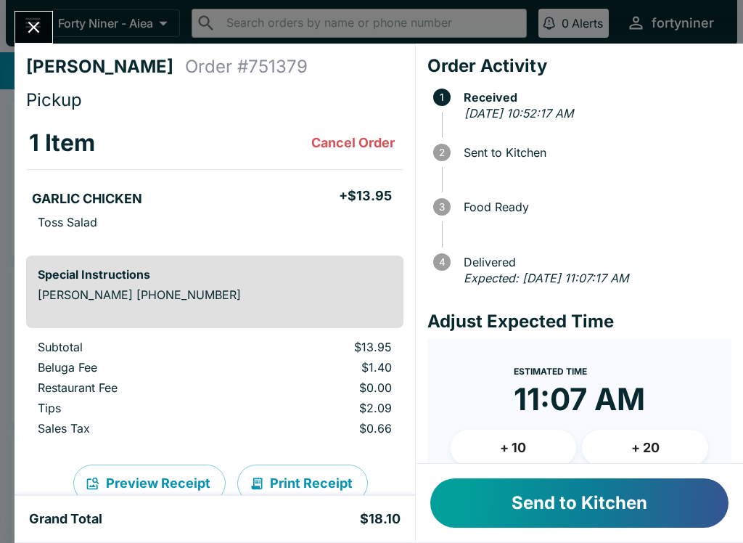
click at [609, 487] on button "Send to Kitchen" at bounding box center [579, 502] width 298 height 49
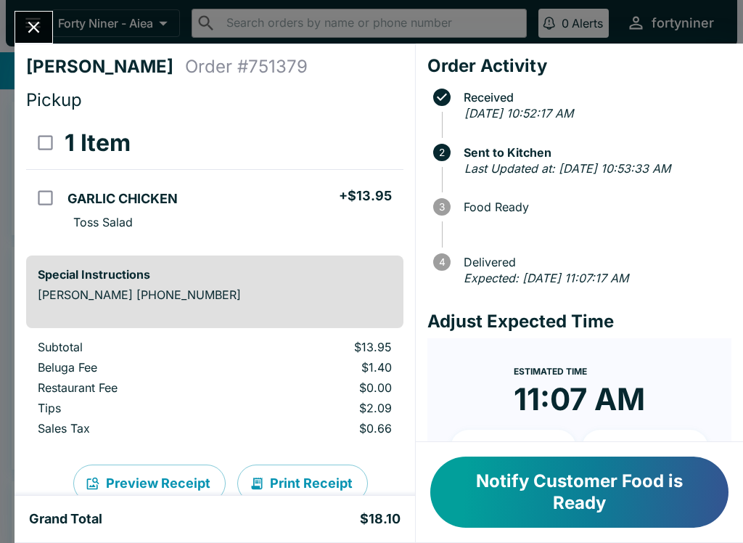
click at [34, 27] on icon "Close" at bounding box center [34, 28] width 12 height 12
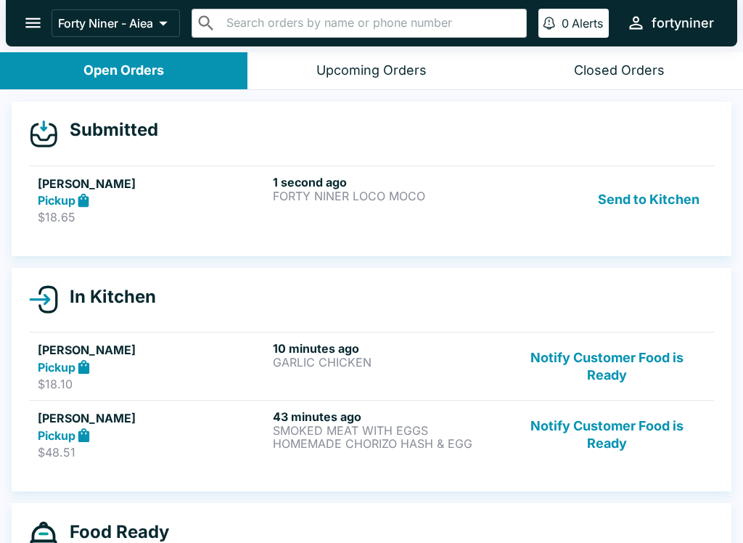
click at [227, 197] on div "Pickup" at bounding box center [152, 200] width 229 height 17
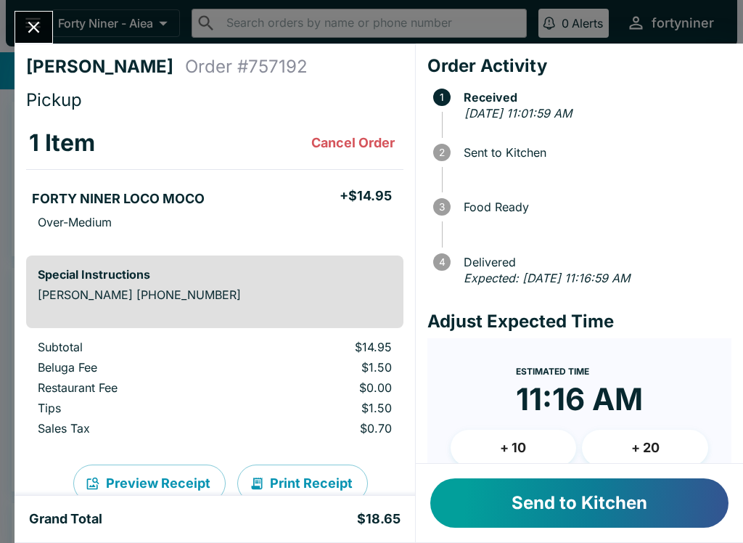
click at [29, 26] on icon "Close" at bounding box center [34, 27] width 20 height 20
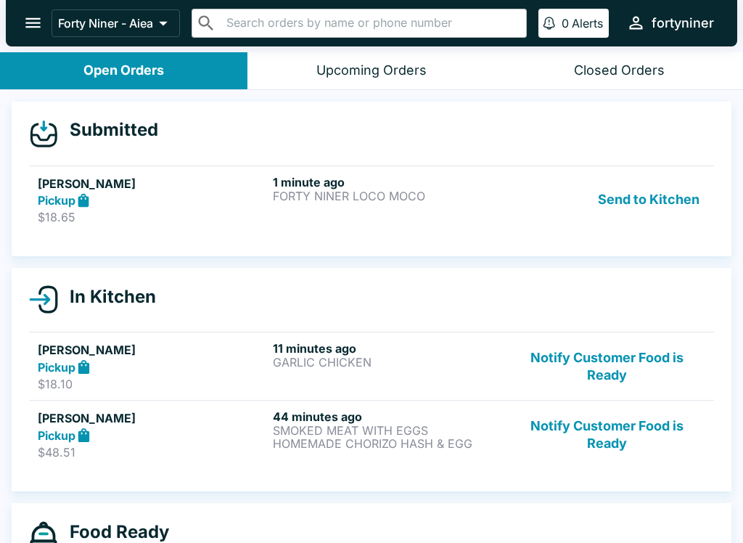
click at [110, 202] on div "Pickup" at bounding box center [152, 200] width 229 height 17
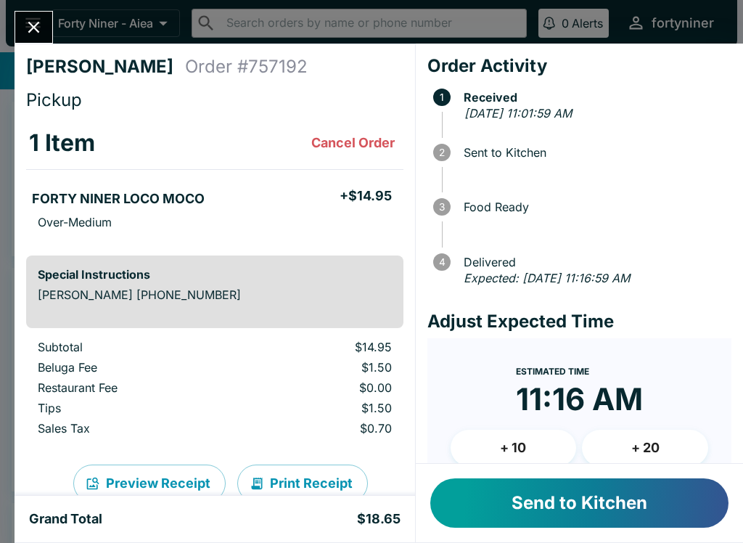
click at [487, 499] on button "Send to Kitchen" at bounding box center [579, 502] width 298 height 49
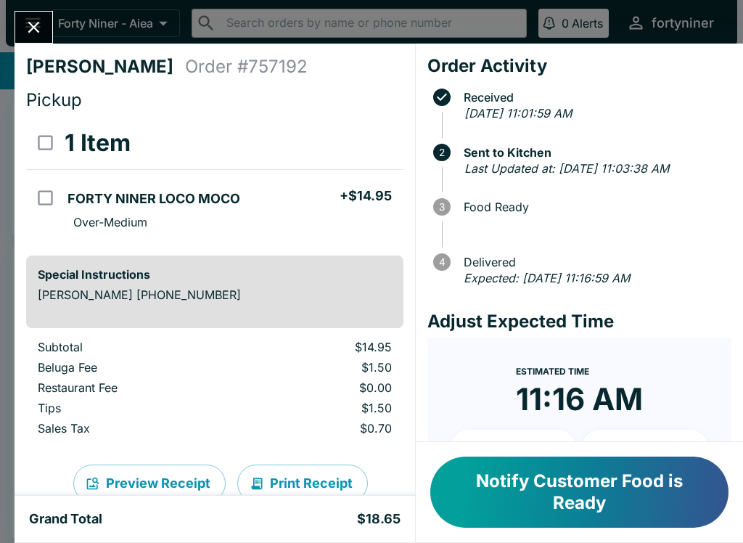
click at [34, 25] on icon "Close" at bounding box center [34, 27] width 20 height 20
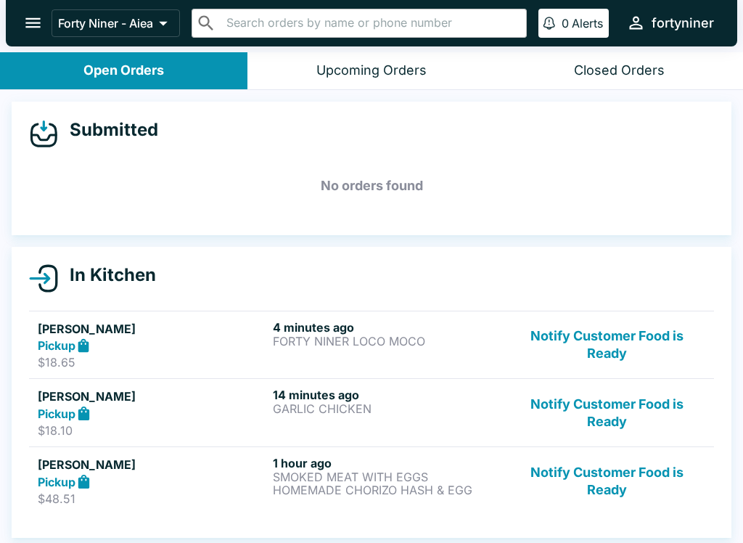
click at [603, 415] on button "Notify Customer Food is Ready" at bounding box center [607, 412] width 197 height 50
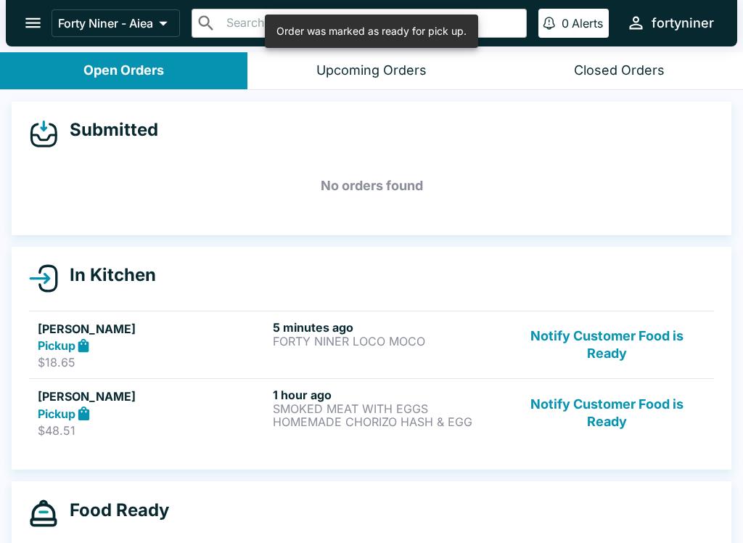
click at [617, 416] on button "Notify Customer Food is Ready" at bounding box center [607, 412] width 197 height 50
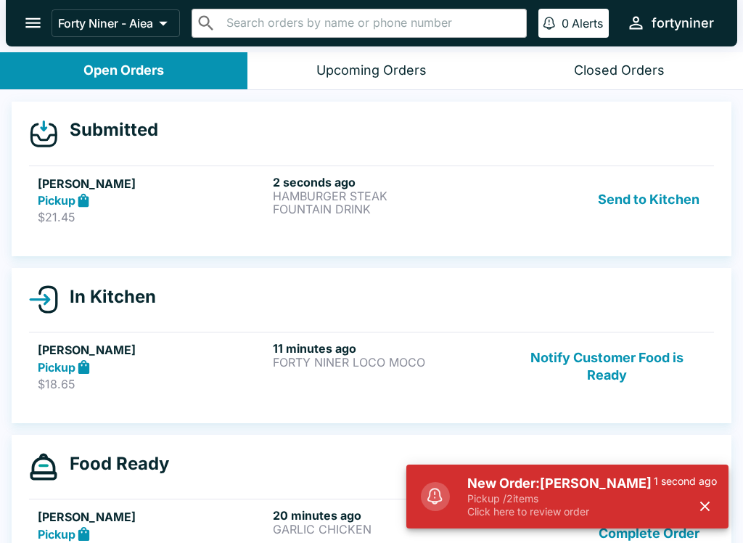
click at [247, 206] on div "Pickup" at bounding box center [152, 200] width 229 height 17
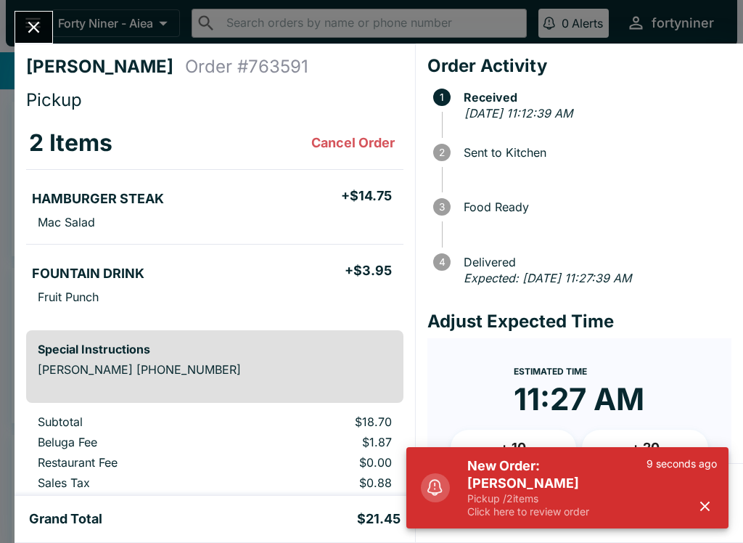
click at [709, 504] on icon "button" at bounding box center [704, 506] width 17 height 17
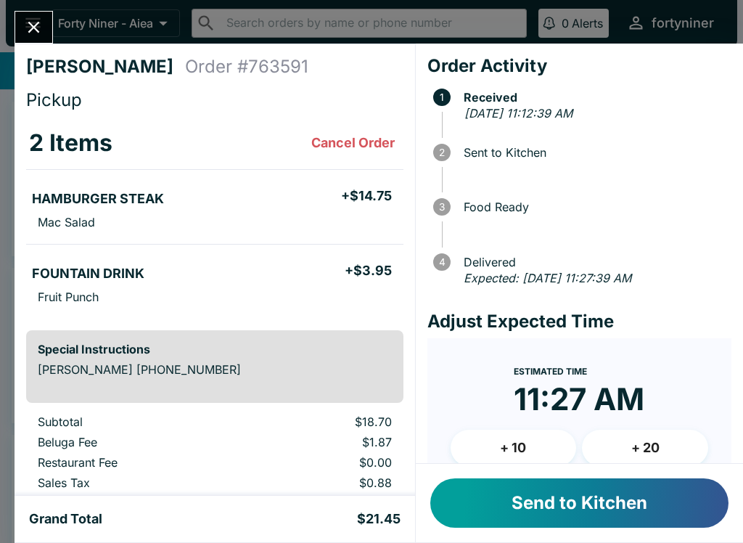
click at [507, 504] on button "Send to Kitchen" at bounding box center [579, 502] width 298 height 49
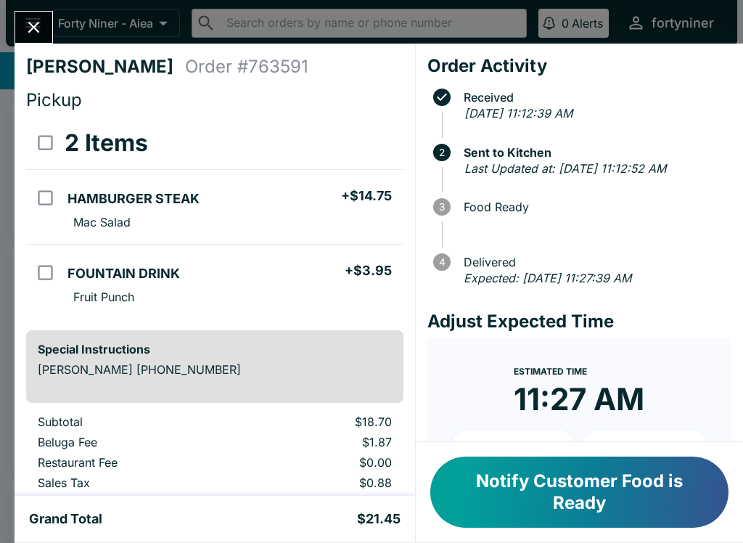
click at [31, 15] on button "Close" at bounding box center [33, 27] width 37 height 31
